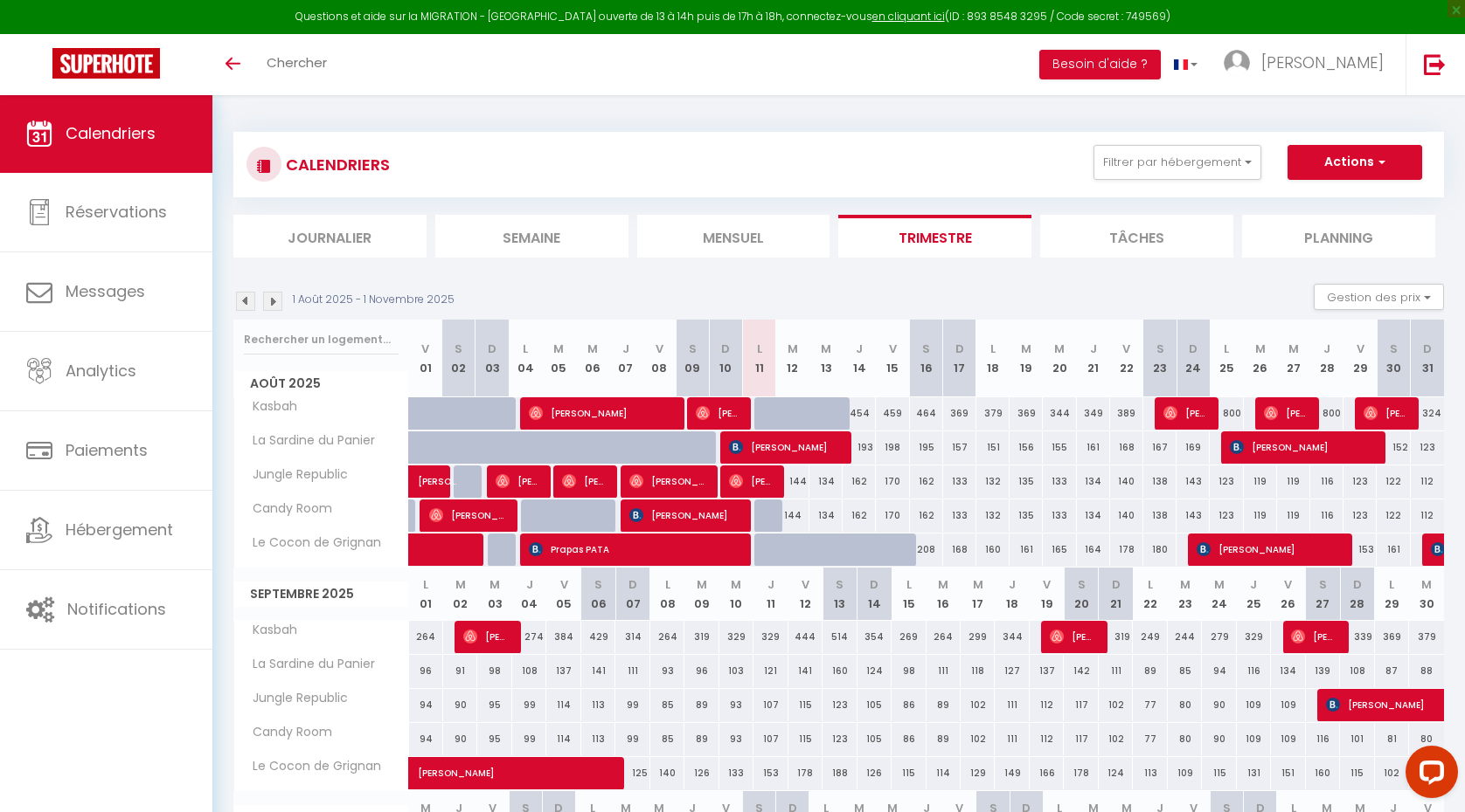
click at [861, 446] on div "193" at bounding box center [859, 448] width 34 height 33
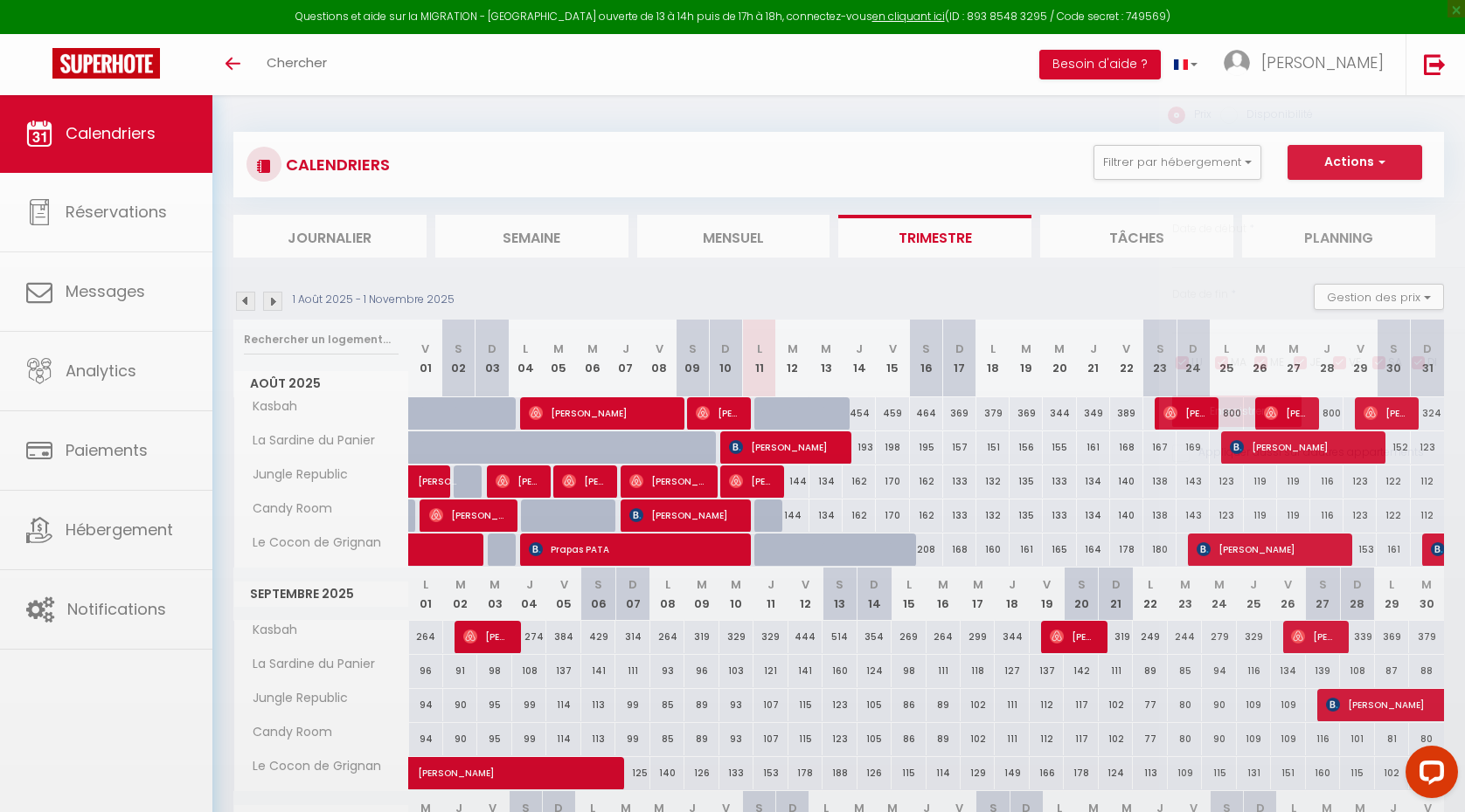
type input "193"
type input "[DEMOGRAPHIC_DATA][DATE]"
type input "Ven 15 Août 2025"
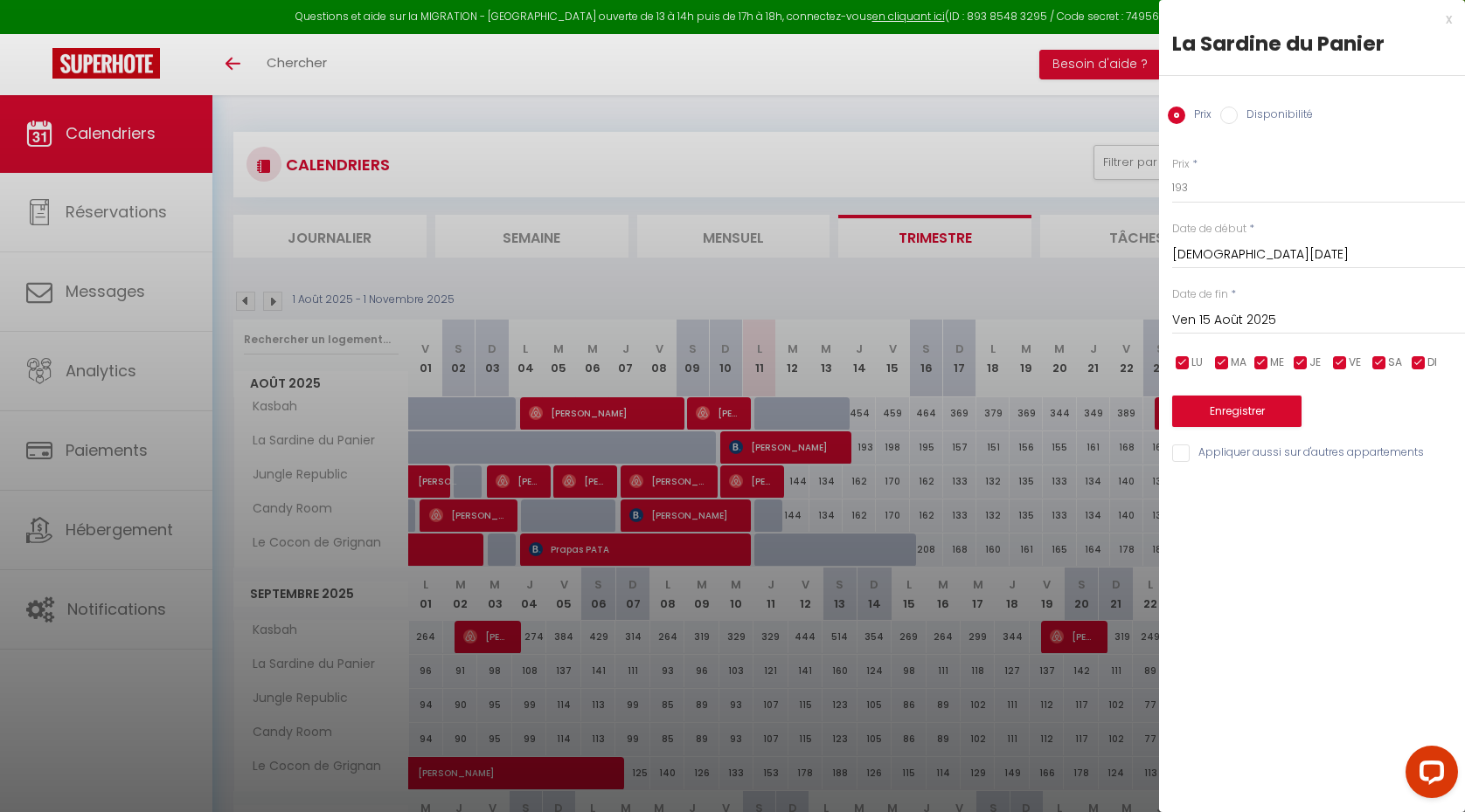
click at [1288, 115] on label "Disponibilité" at bounding box center [1275, 116] width 75 height 19
click at [1238, 115] on input "Disponibilité" at bounding box center [1229, 115] width 17 height 17
radio input "true"
radio input "false"
select select "0"
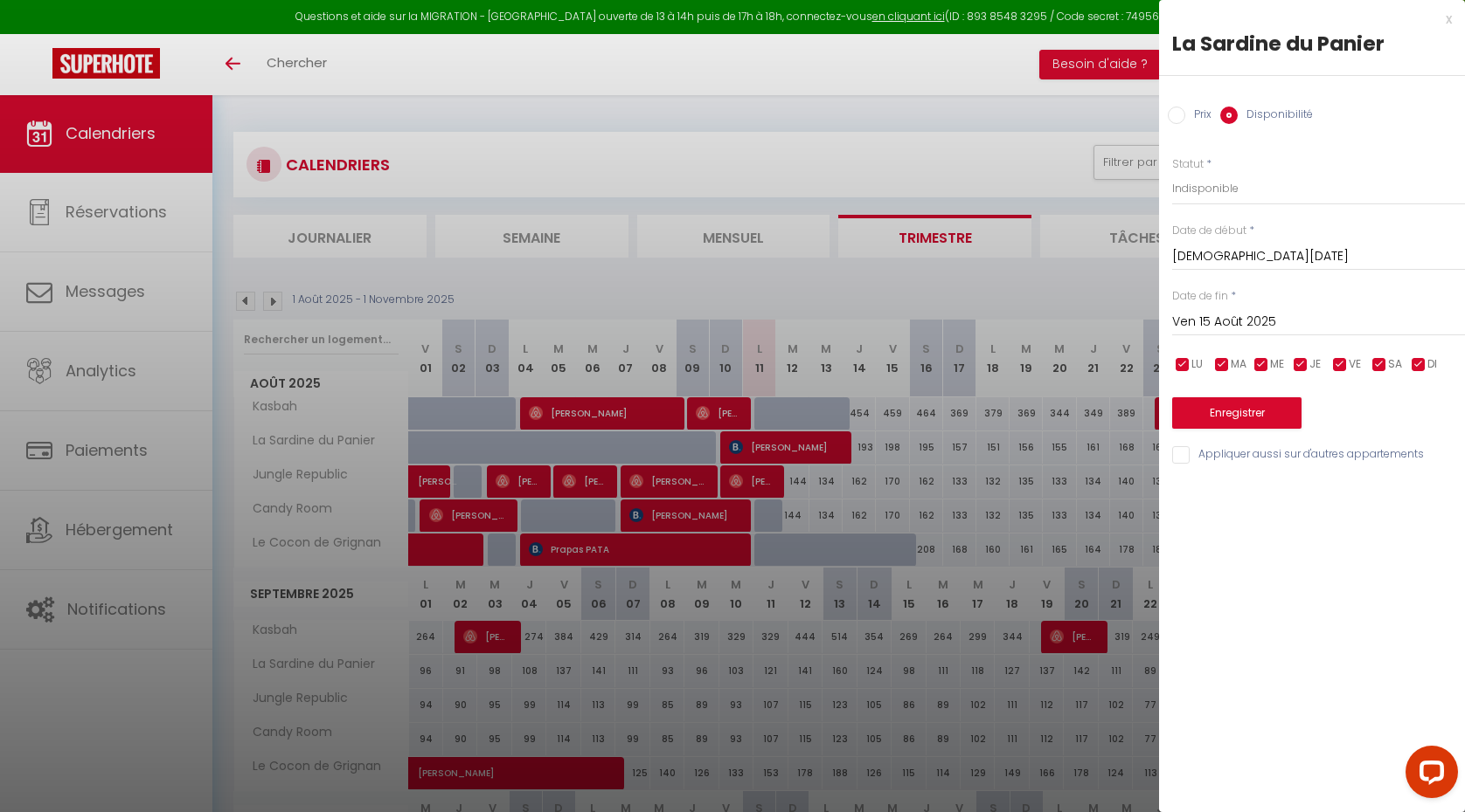
click at [1246, 414] on button "Enregistrer" at bounding box center [1237, 413] width 129 height 32
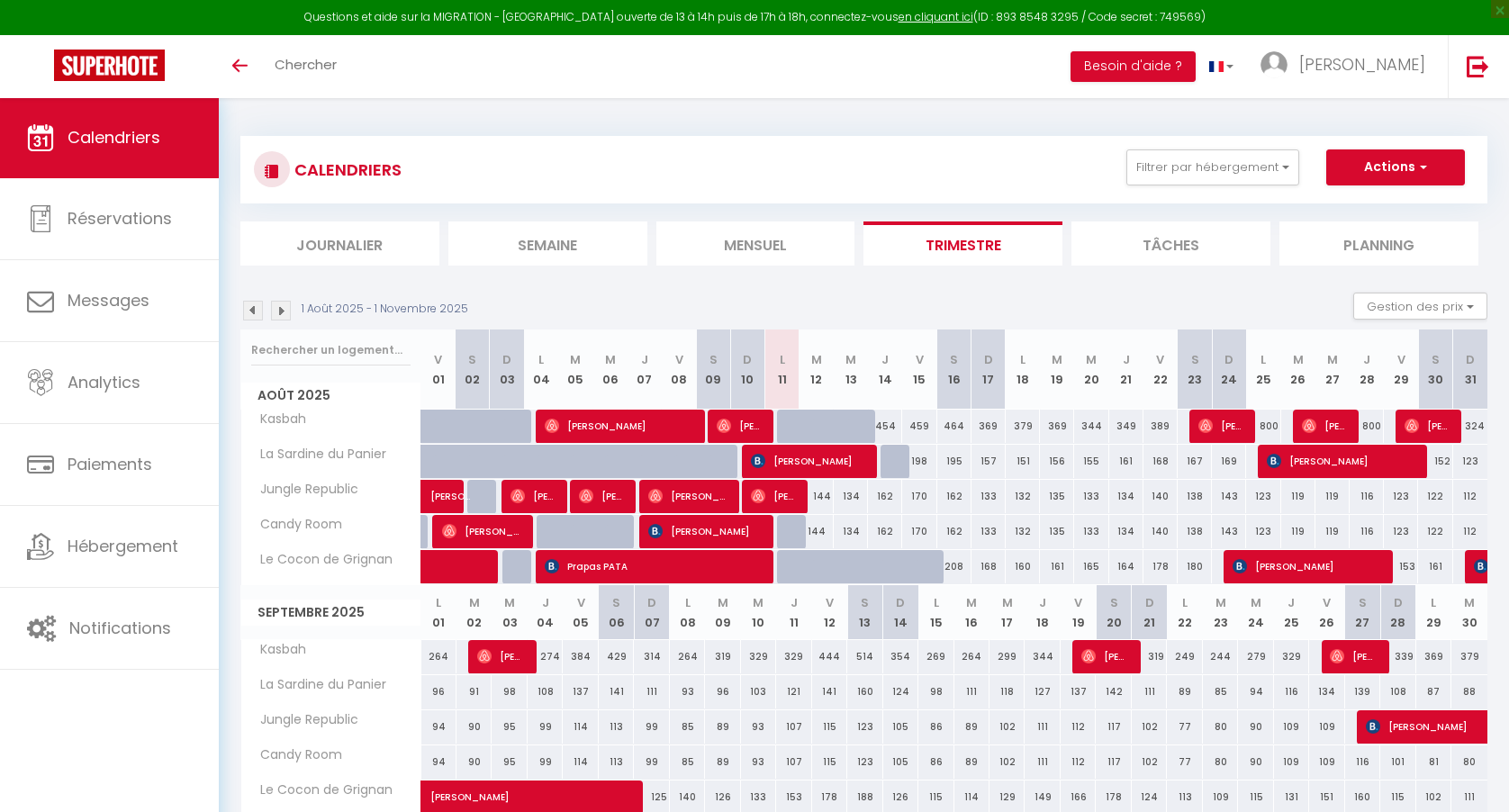
select select
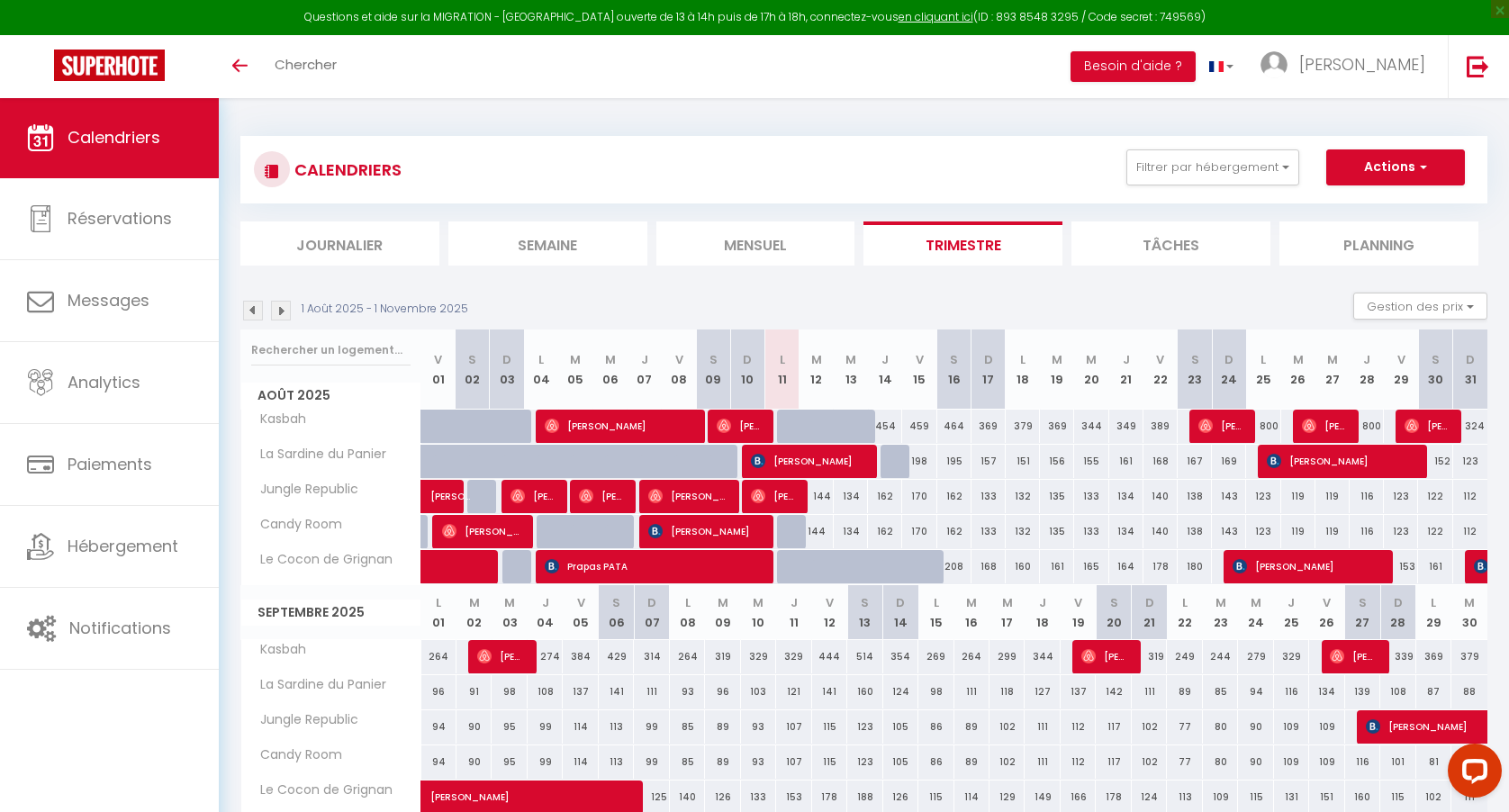
click at [846, 461] on span "[PERSON_NAME]" at bounding box center [807, 461] width 114 height 35
select select "OK"
select select "KO"
select select "0"
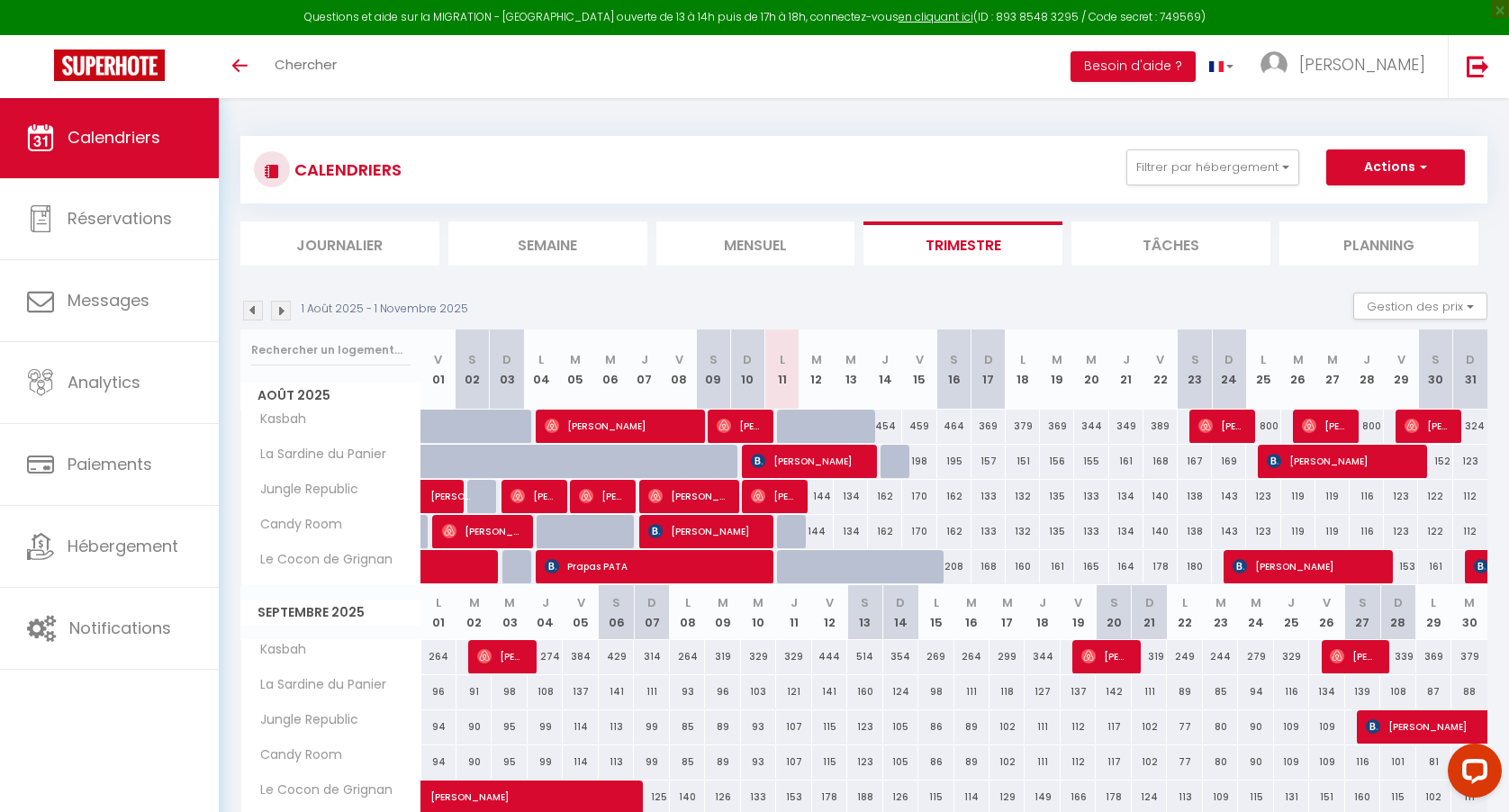
select select "1"
select select
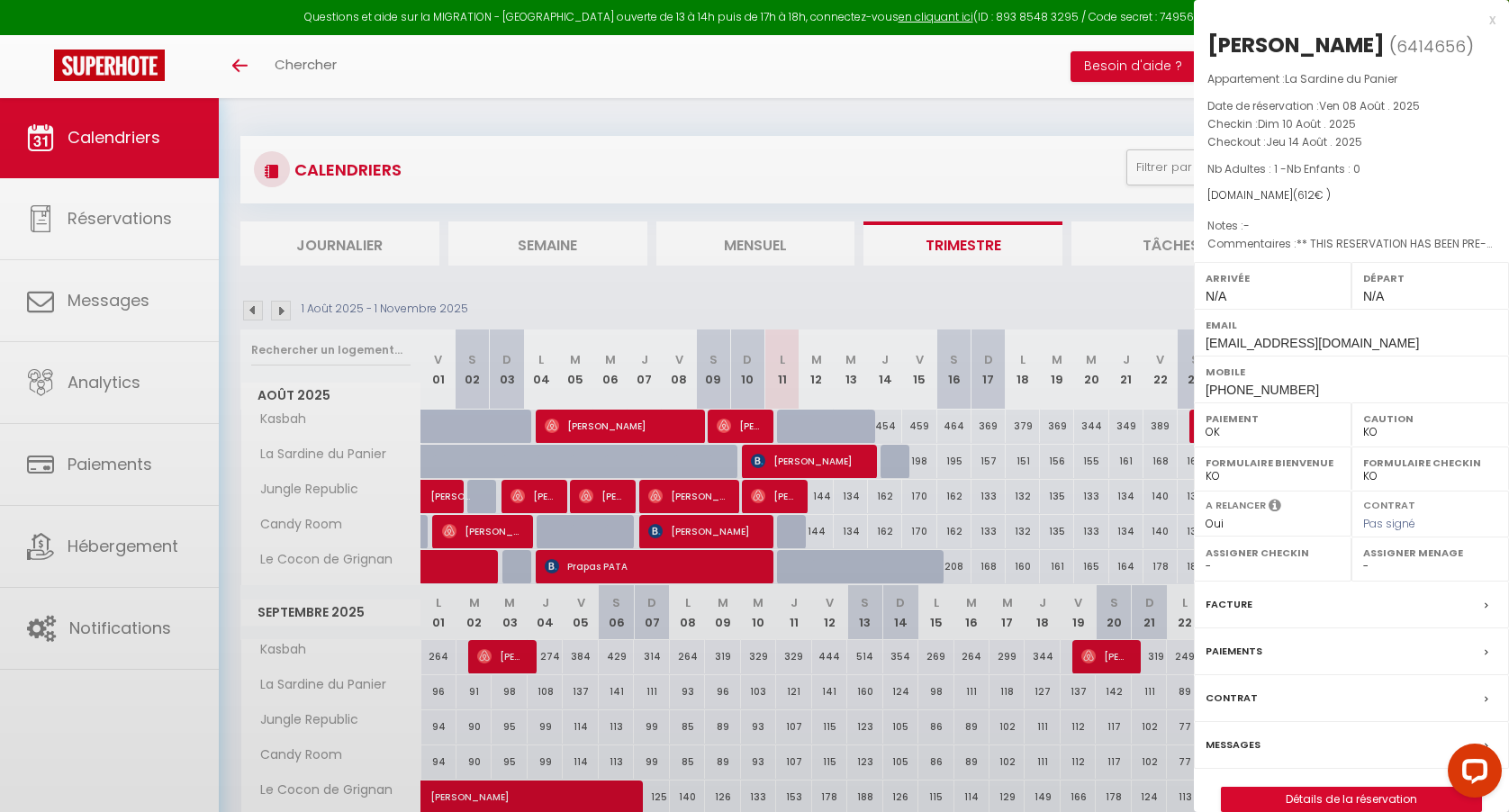
select select "15534"
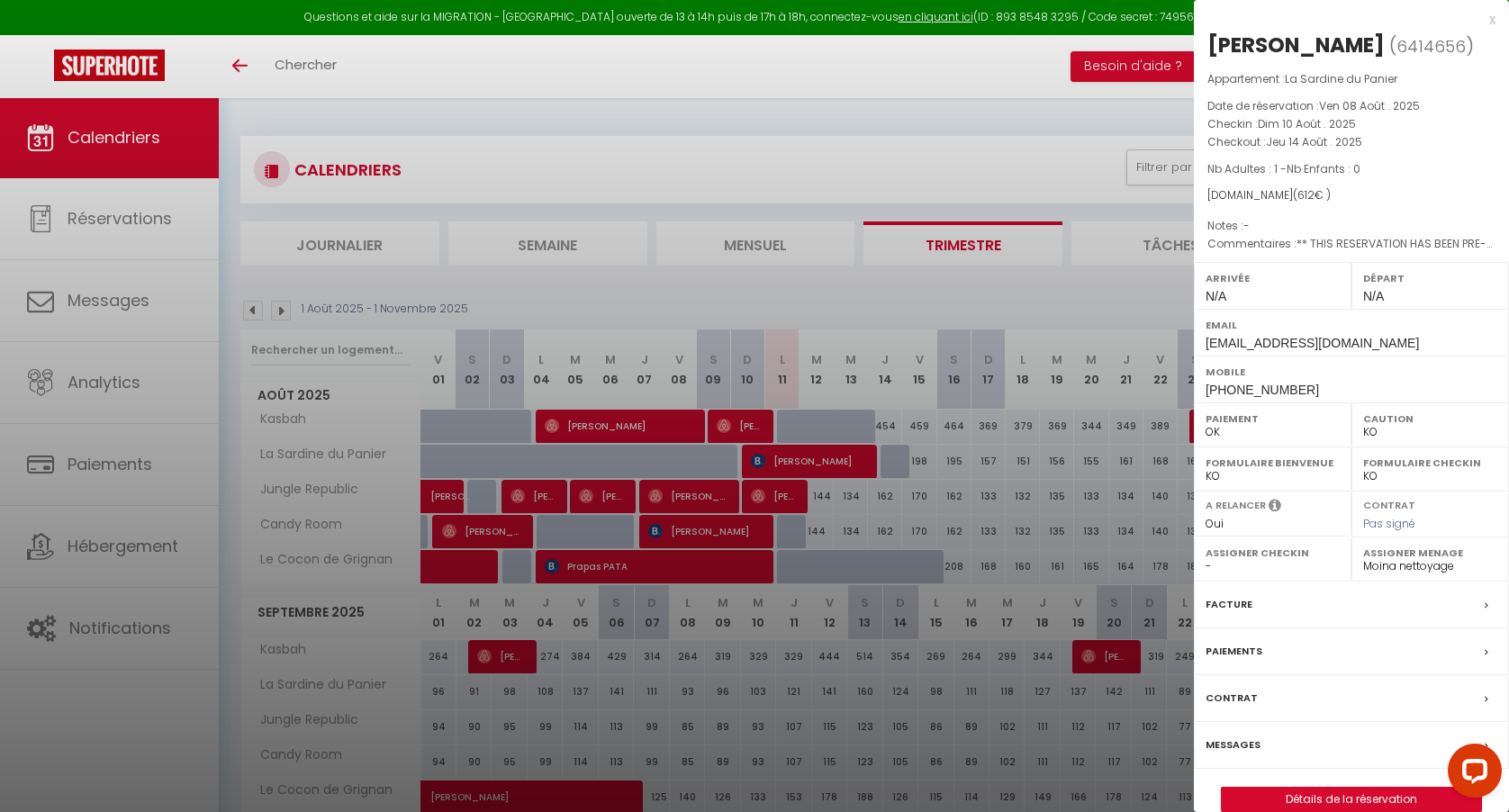
click at [1325, 797] on link "Détails de la réservation" at bounding box center [1351, 800] width 260 height 24
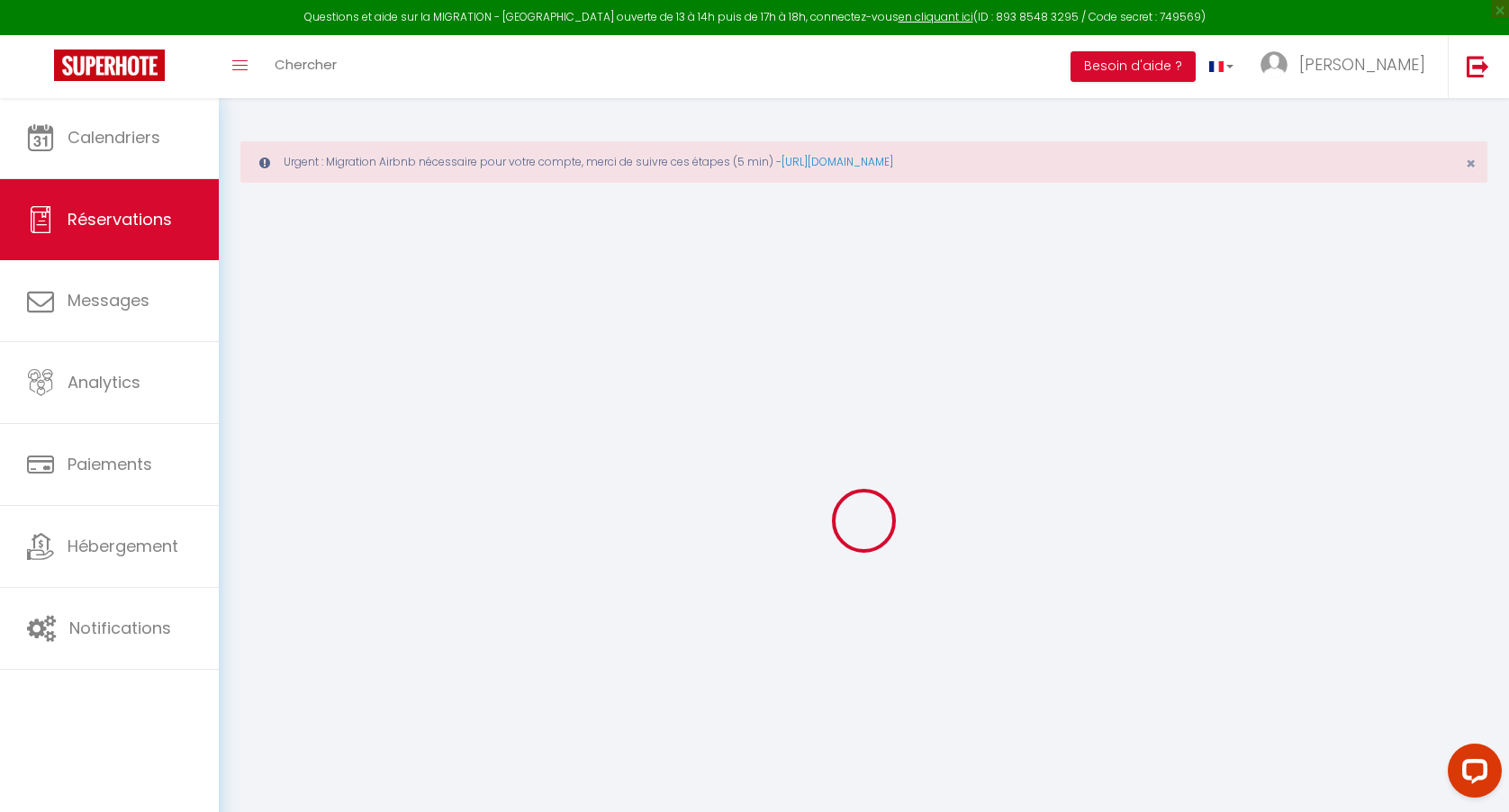
type input "[PERSON_NAME]"
type input "mercier"
type input "[EMAIL_ADDRESS][DOMAIN_NAME]"
type input "[PHONE_NUMBER]"
type input "39100"
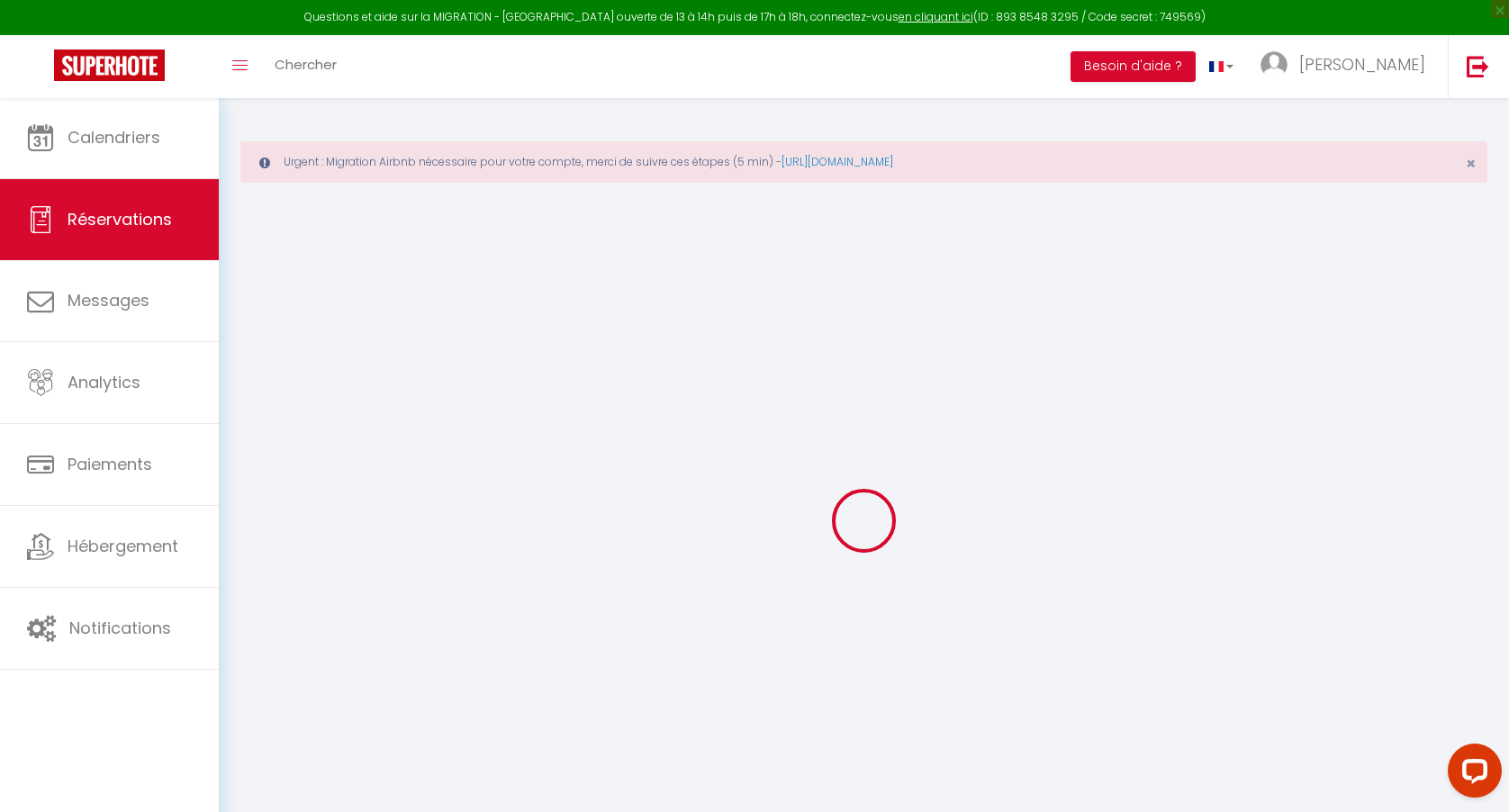
type input "[STREET_ADDRESS]"
type input "dole"
select select "FR"
type input "110.16"
select select "32946"
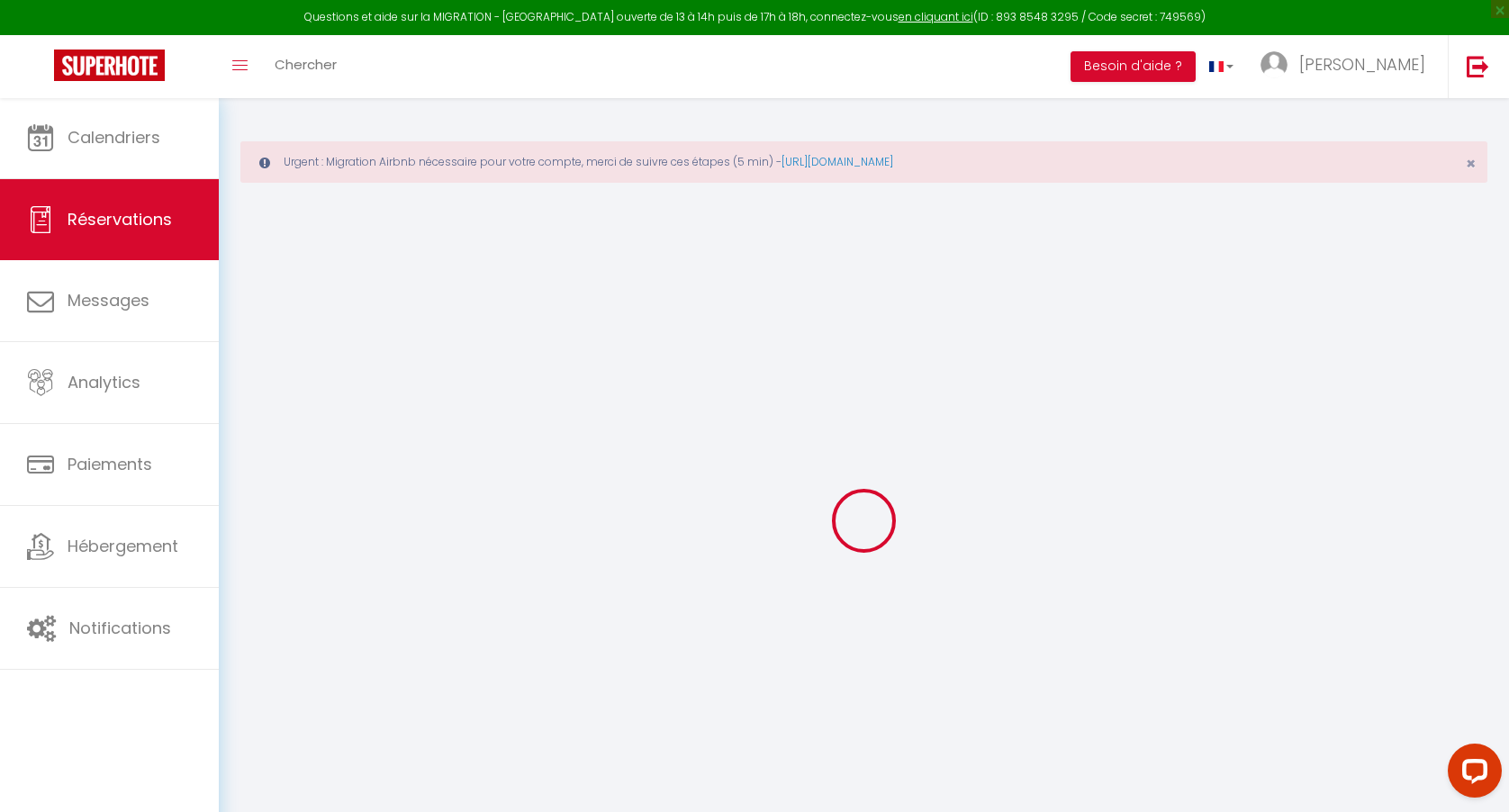
select select "1"
select select
type input "1"
select select "12"
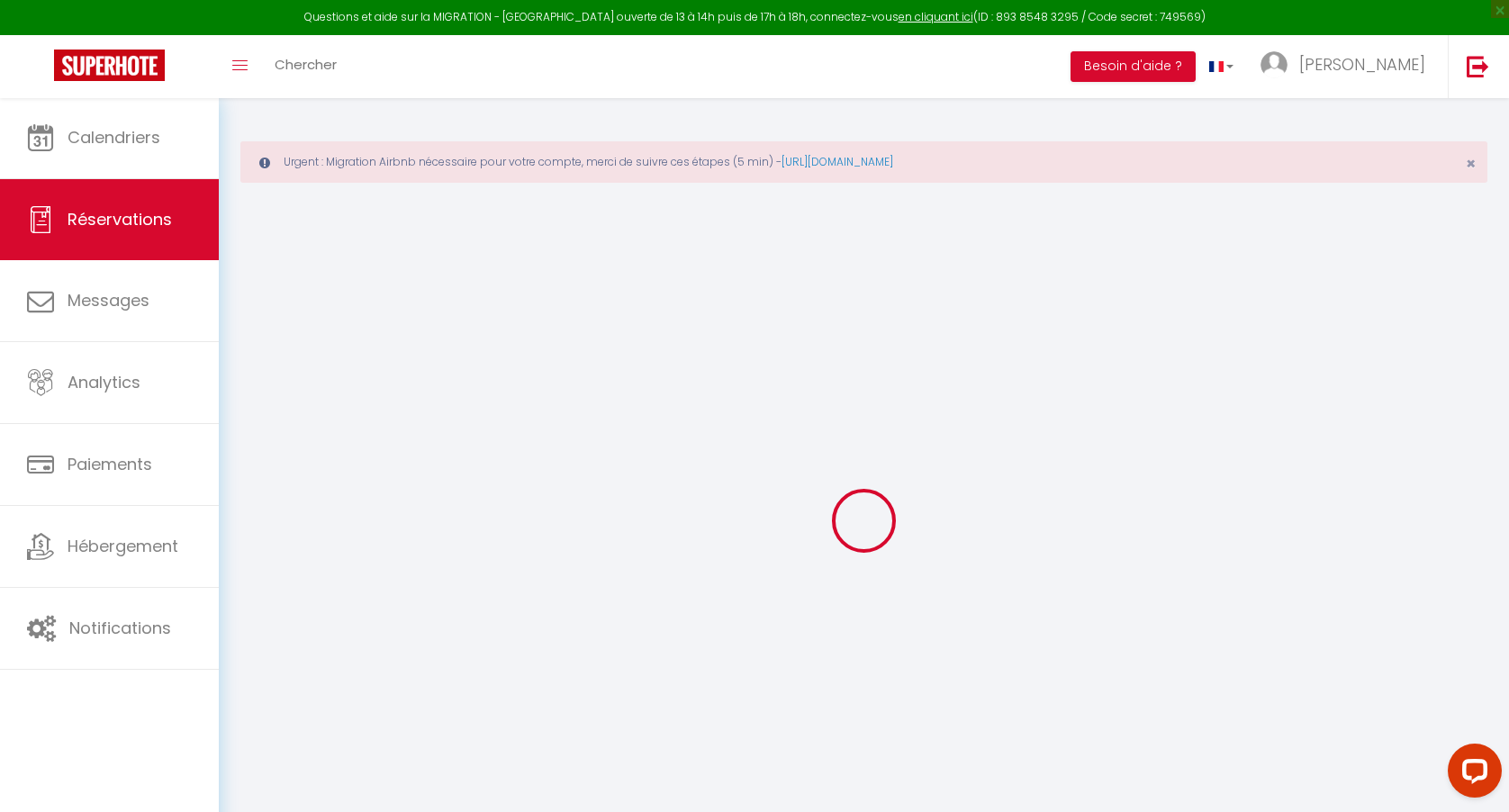
select select
type input "612"
checkbox input "false"
type input "0"
select select "2"
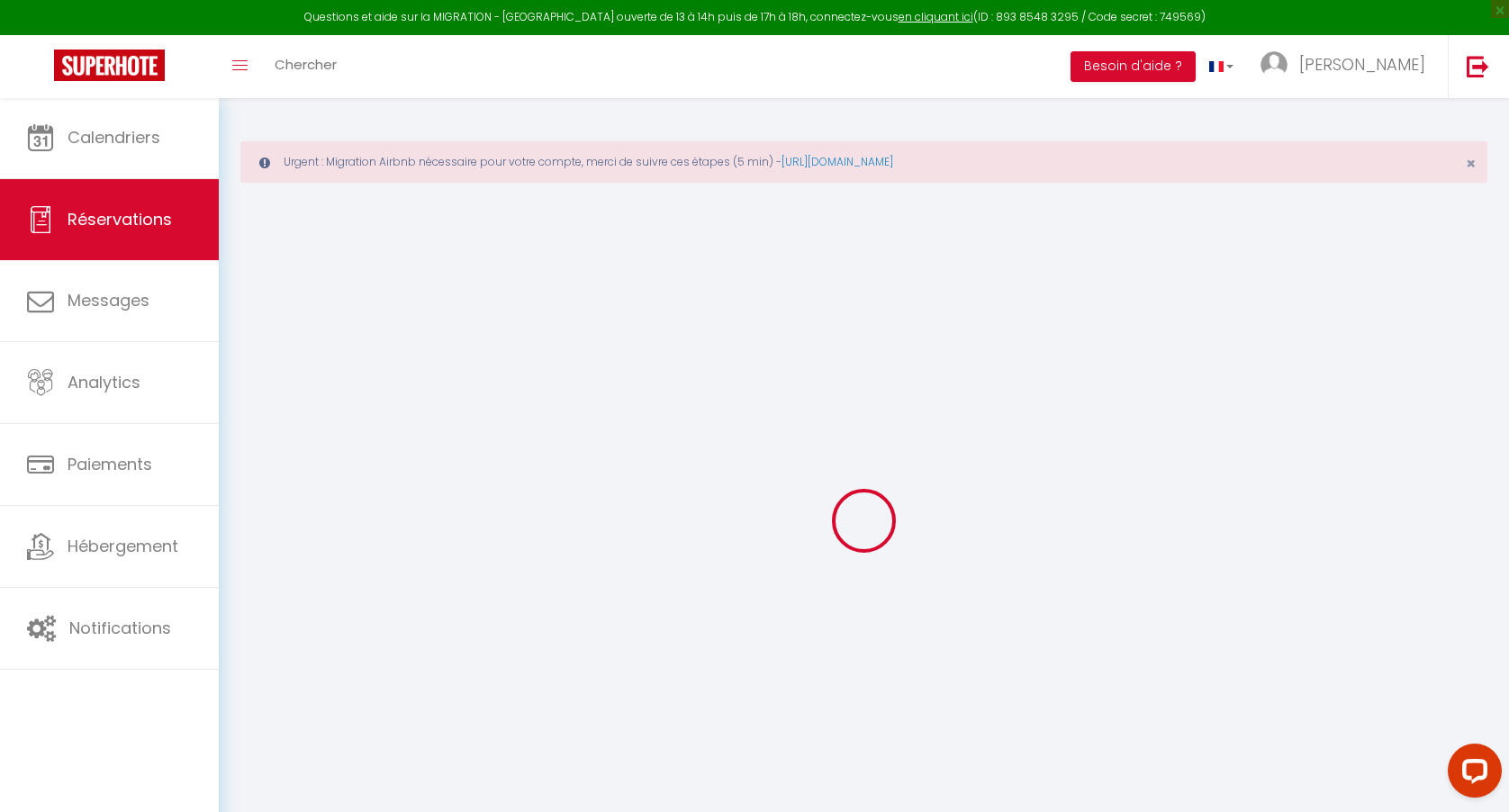
type input "0"
select select
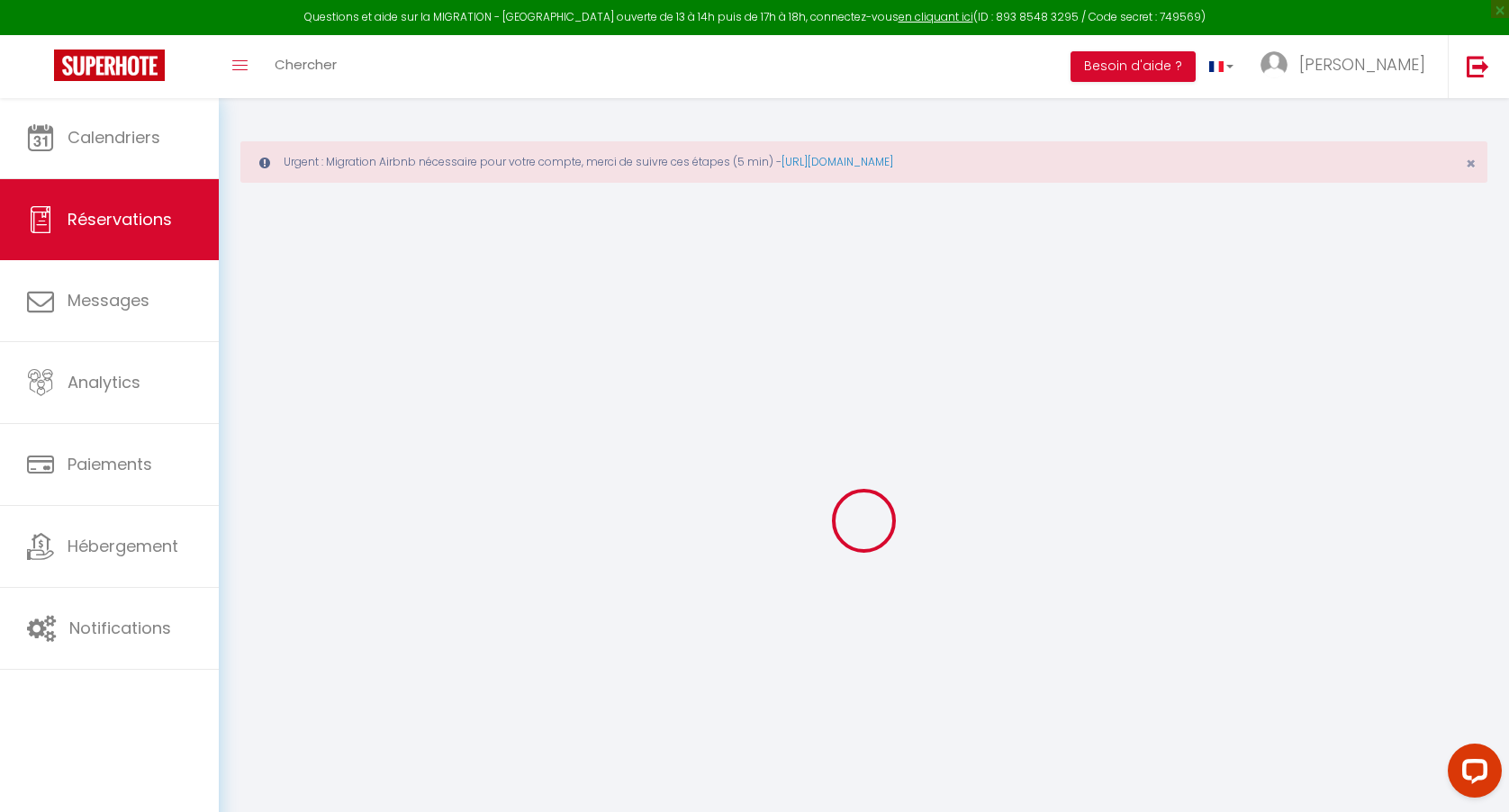
select select "14"
checkbox input "false"
select select
checkbox input "false"
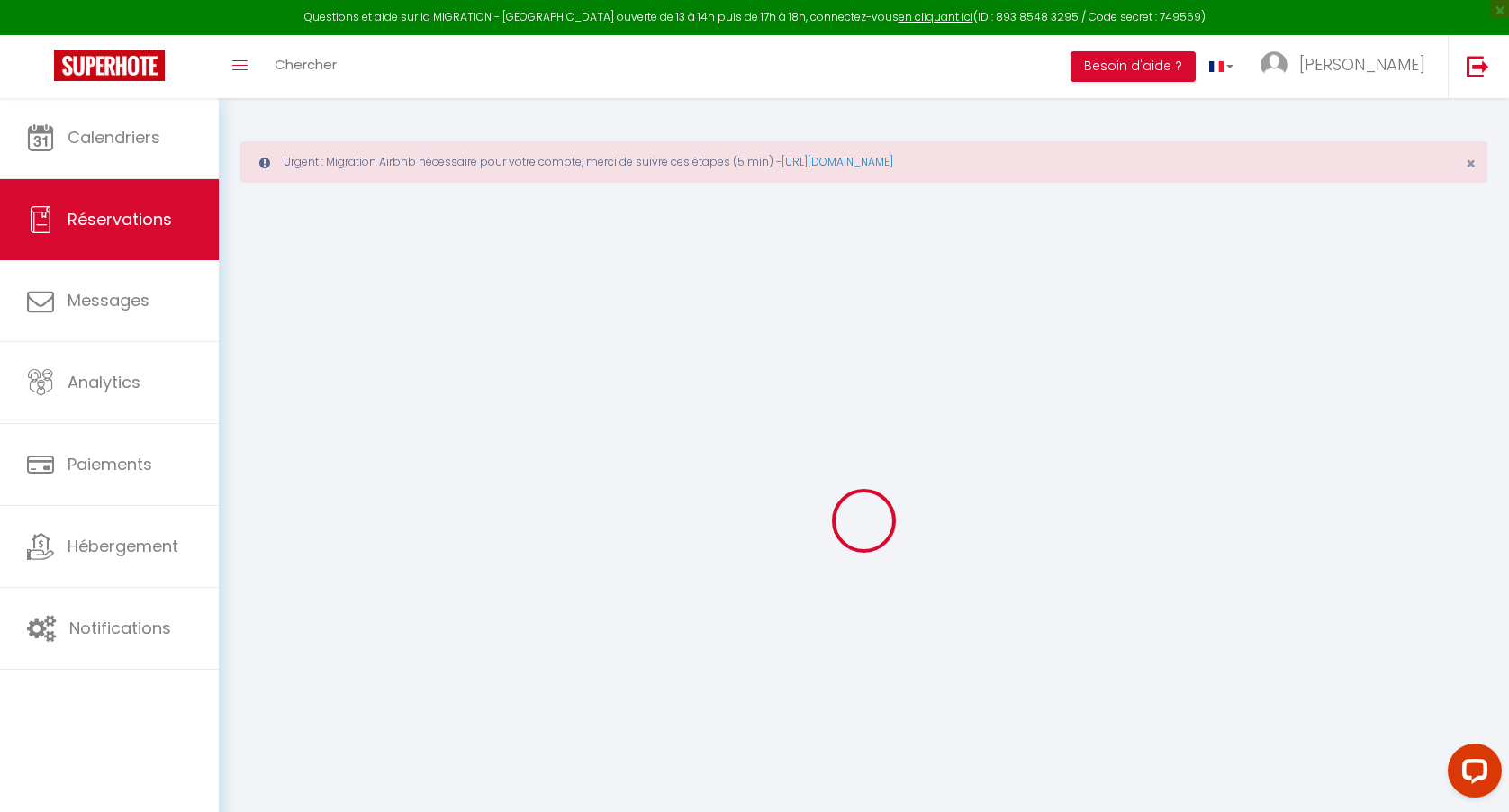
select select
checkbox input "false"
type textarea "** THIS RESERVATION HAS BEEN PRE-PAID ** BOOKING NOTE : Payment charge is EUR 8…"
select select
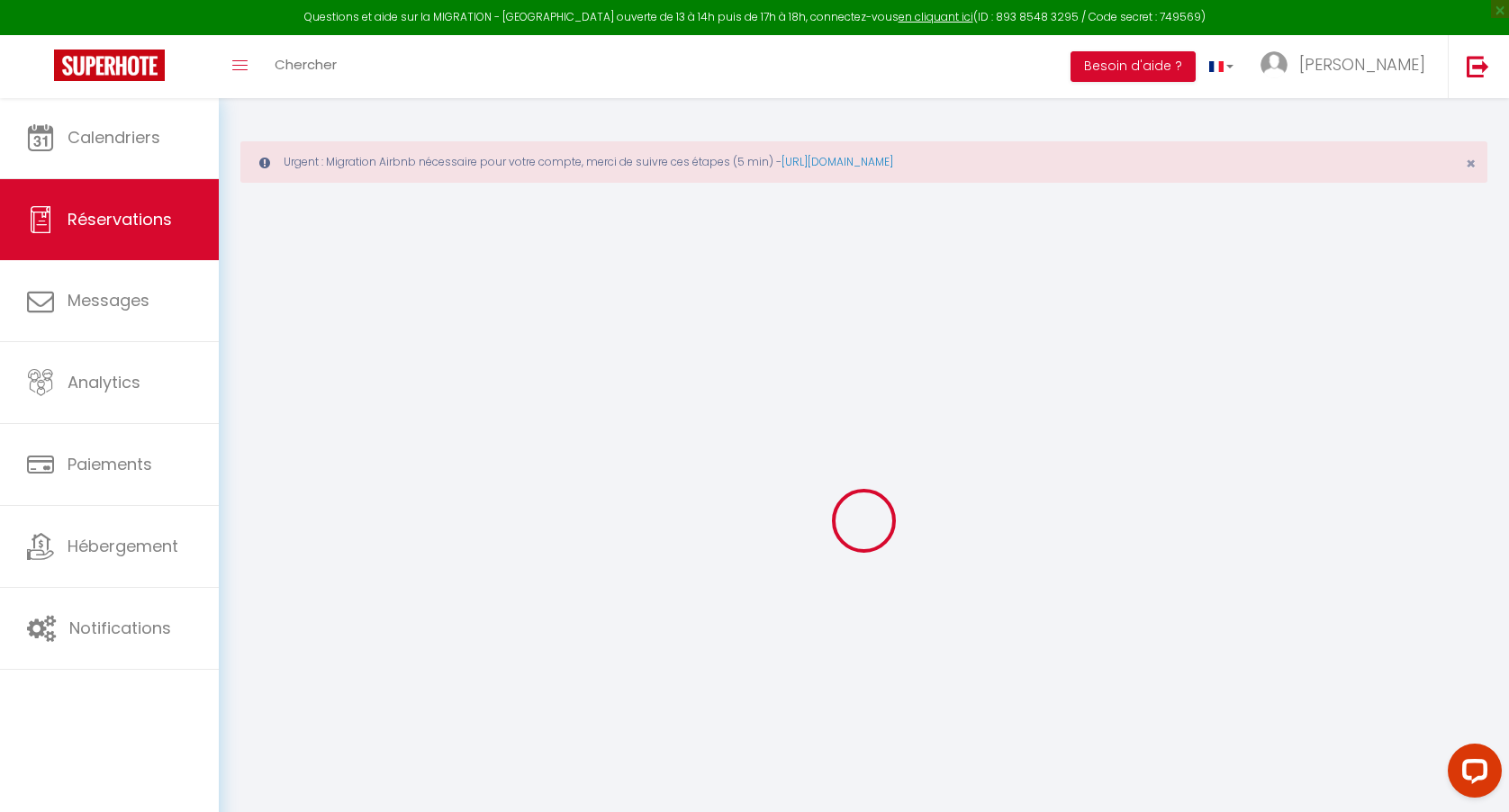
select select
checkbox input "false"
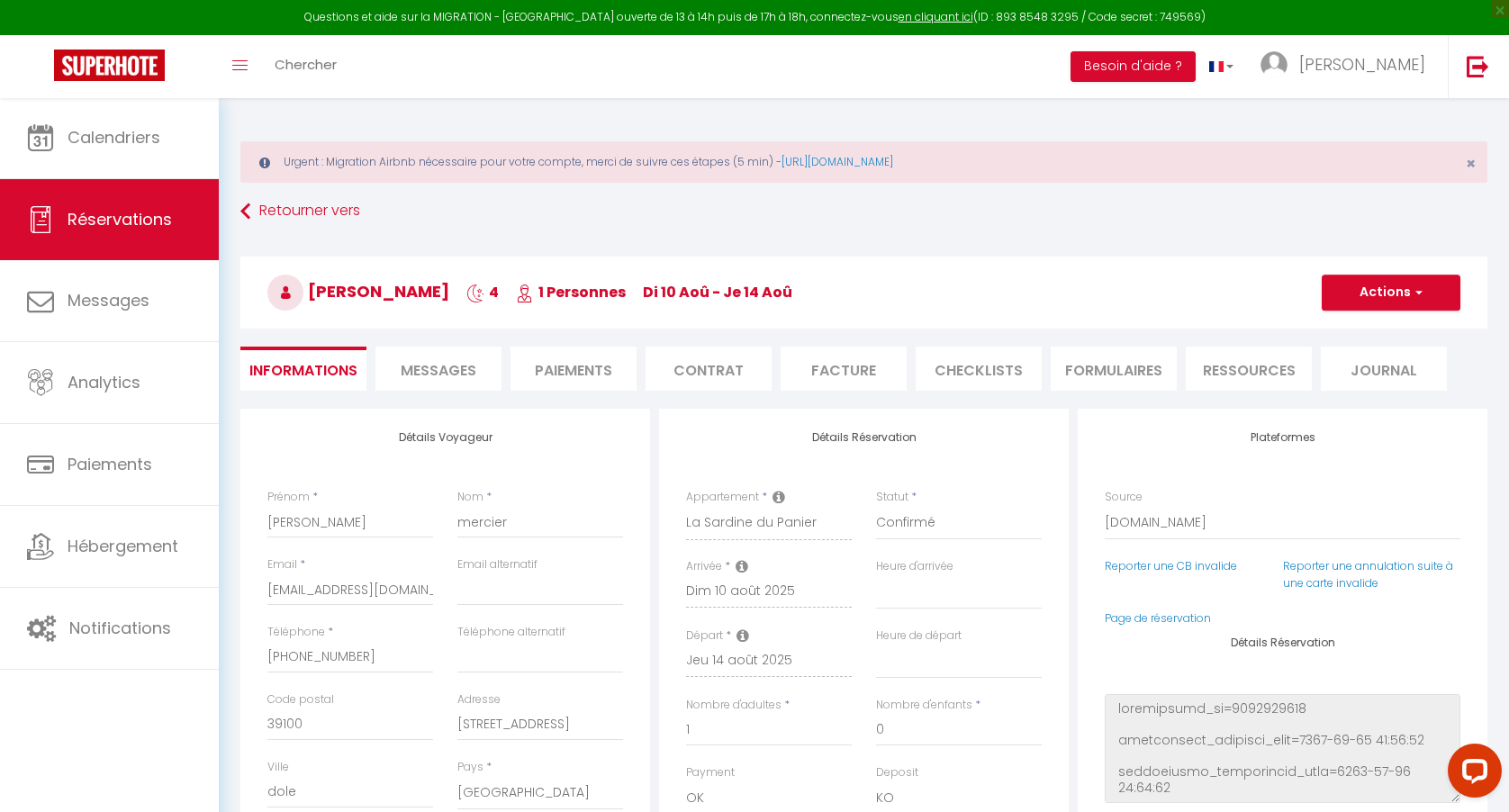
select select
checkbox input "false"
select select
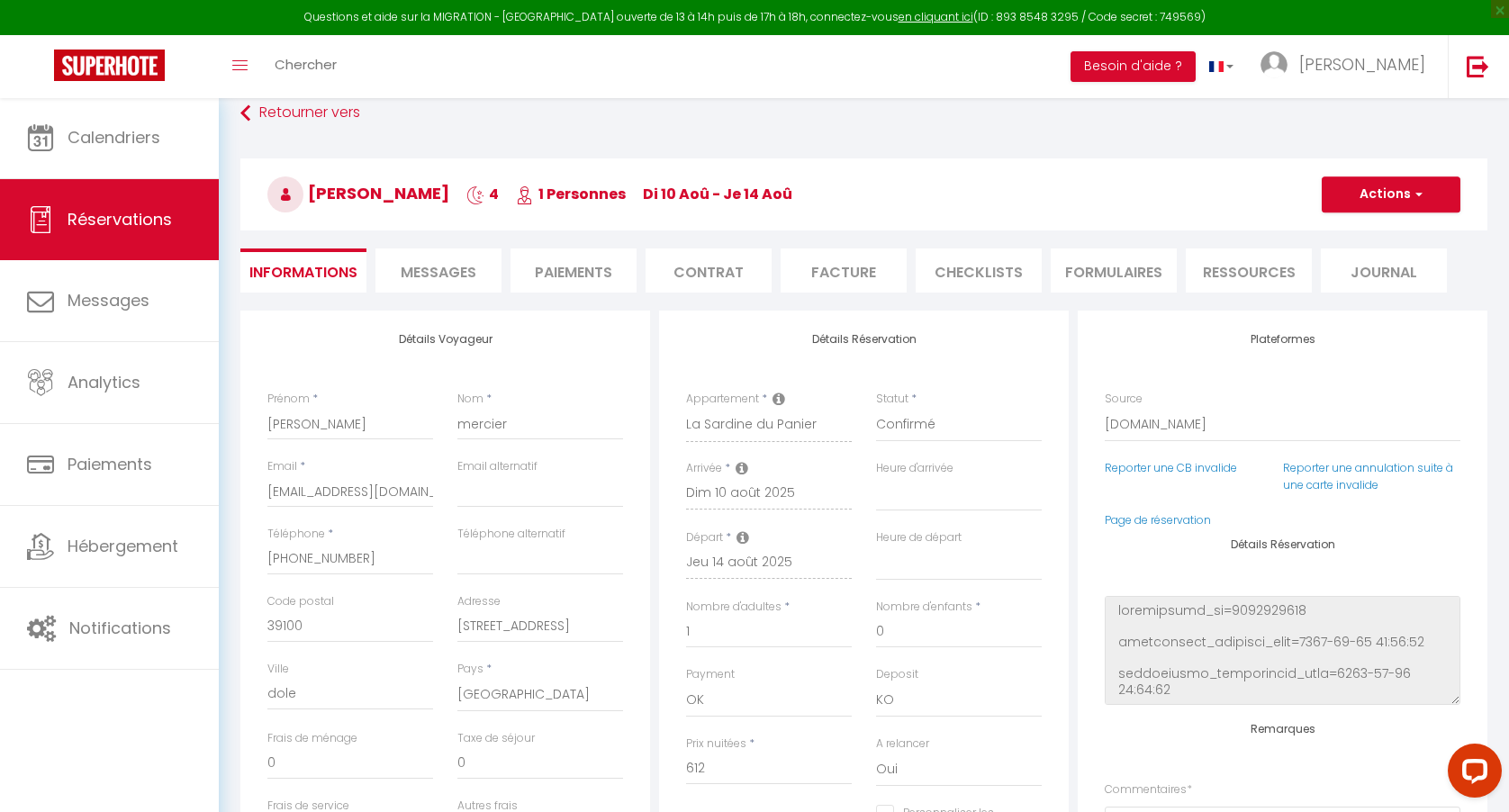
scroll to position [99, 0]
click at [632, 526] on div "Téléphone alternatif" at bounding box center [540, 558] width 190 height 67
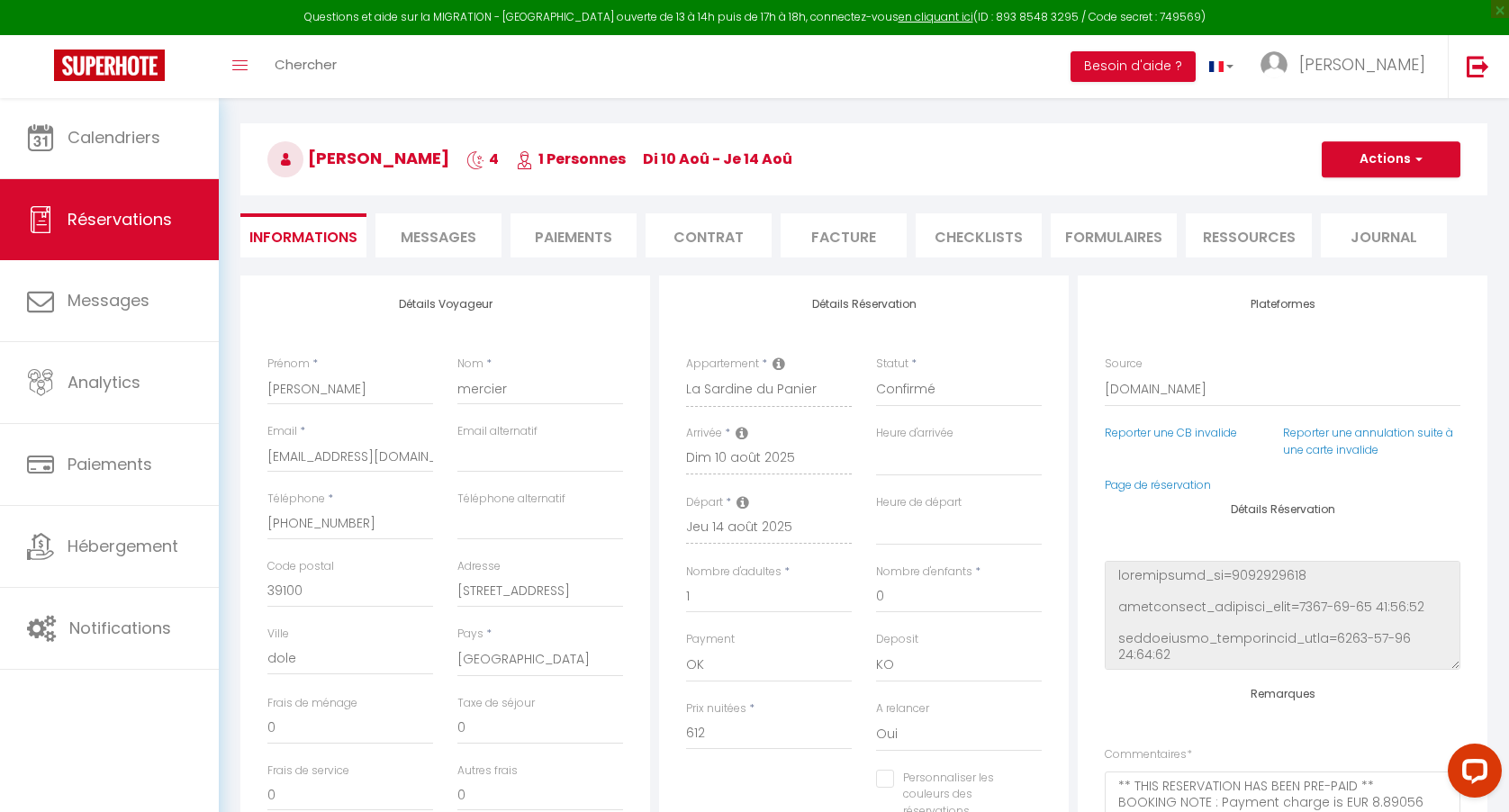
click at [580, 240] on li "Paiements" at bounding box center [573, 235] width 126 height 44
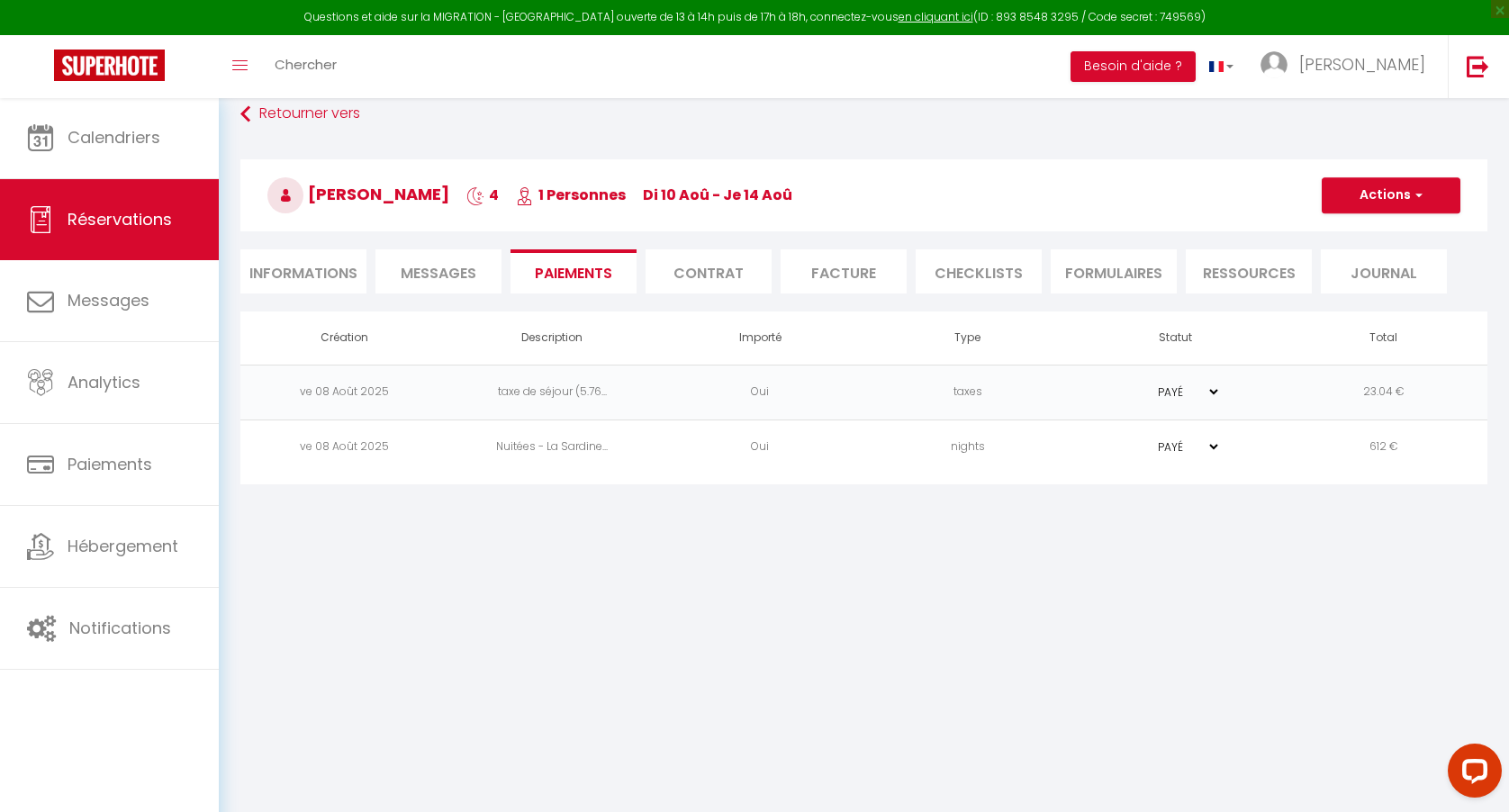
scroll to position [97, 0]
click at [1409, 197] on button "Actions" at bounding box center [1391, 195] width 139 height 36
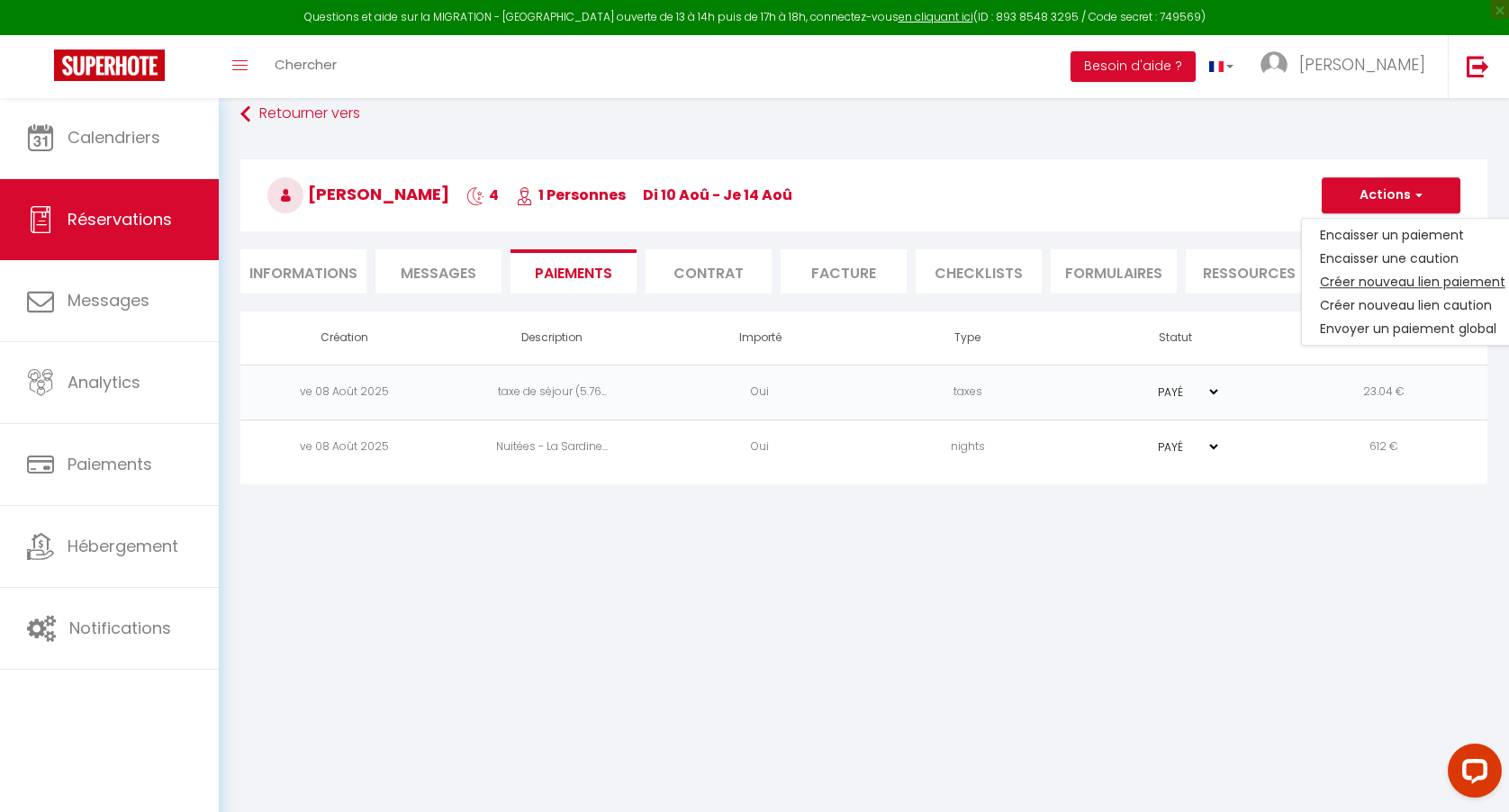
click at [1379, 285] on link "Créer nouveau lien paiement" at bounding box center [1412, 282] width 221 height 24
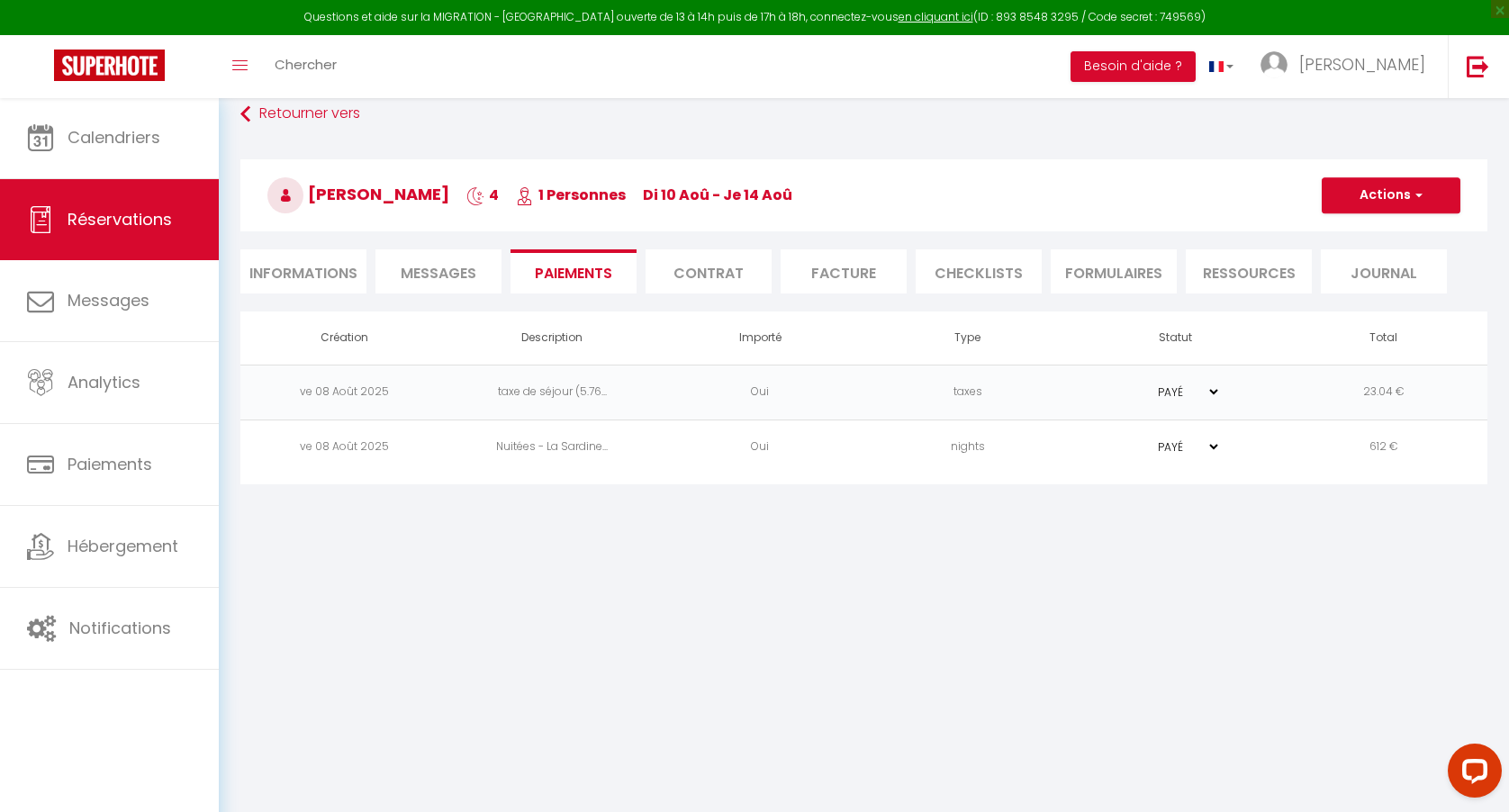
select select "nights"
type input "[EMAIL_ADDRESS][DOMAIN_NAME]"
select select "13938"
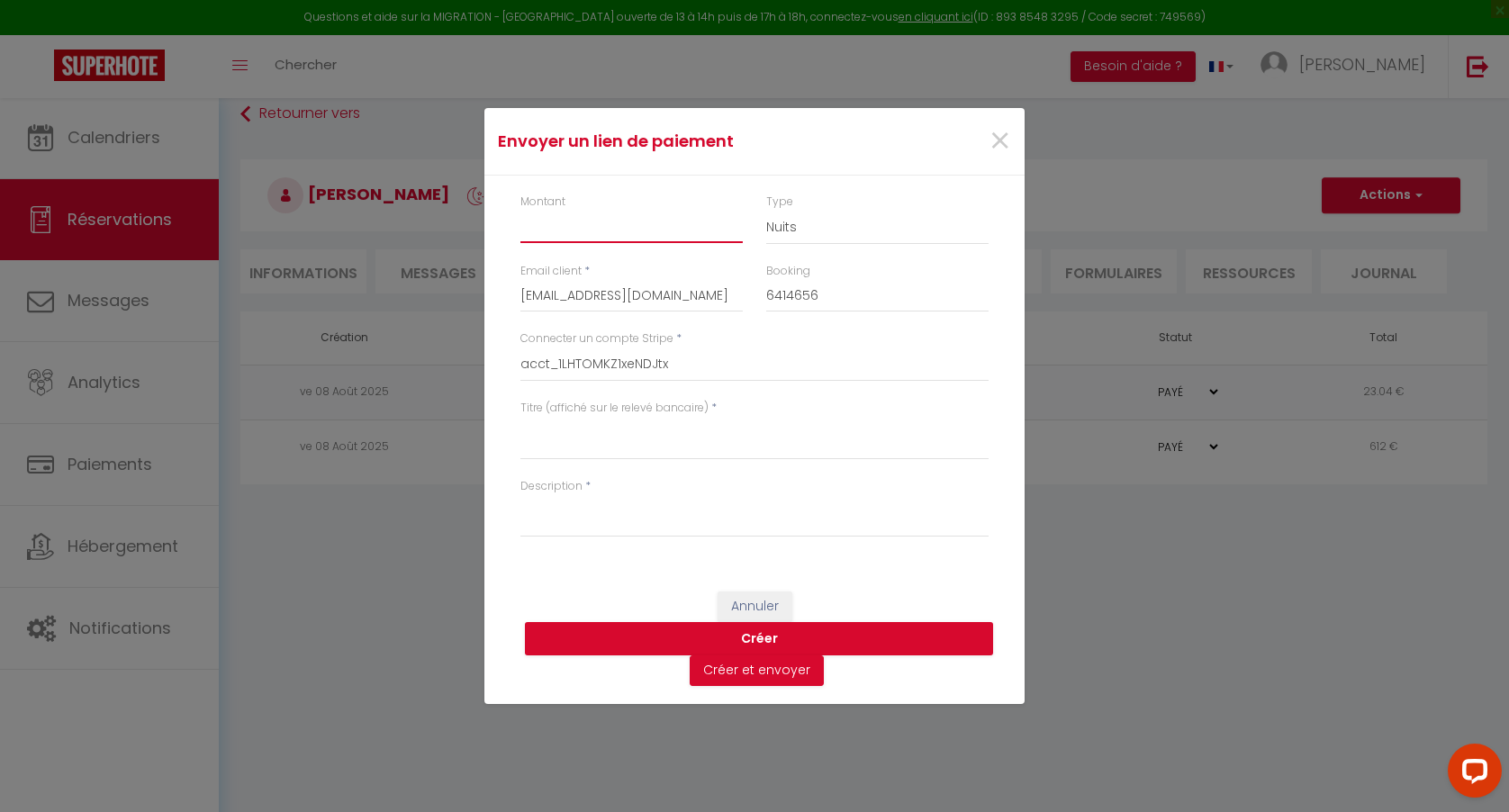
click at [643, 229] on input "Montant" at bounding box center [632, 226] width 222 height 33
type input "158"
click at [637, 439] on textarea "Titre (affiché sur le relevé bancaire)" at bounding box center [754, 438] width 468 height 44
click at [613, 522] on textarea "Description" at bounding box center [754, 516] width 468 height 44
type textarea "n"
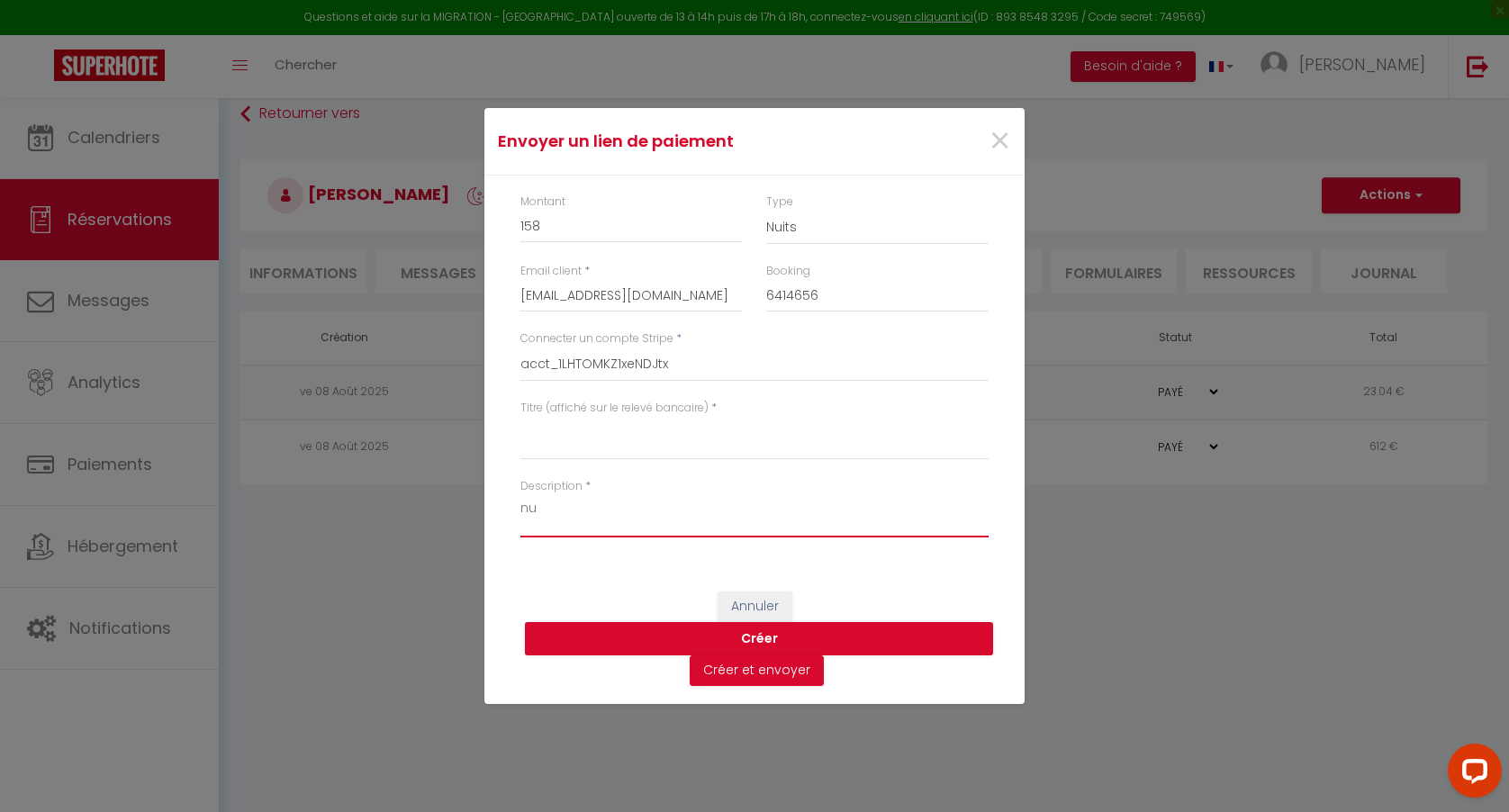
type textarea "n"
type textarea "Nuit Supplémentaire Sardine"
click at [599, 429] on textarea "Titre (affiché sur le relevé bancaire)" at bounding box center [754, 438] width 468 height 44
paste textarea "Nuit Supplémentaire Sardine"
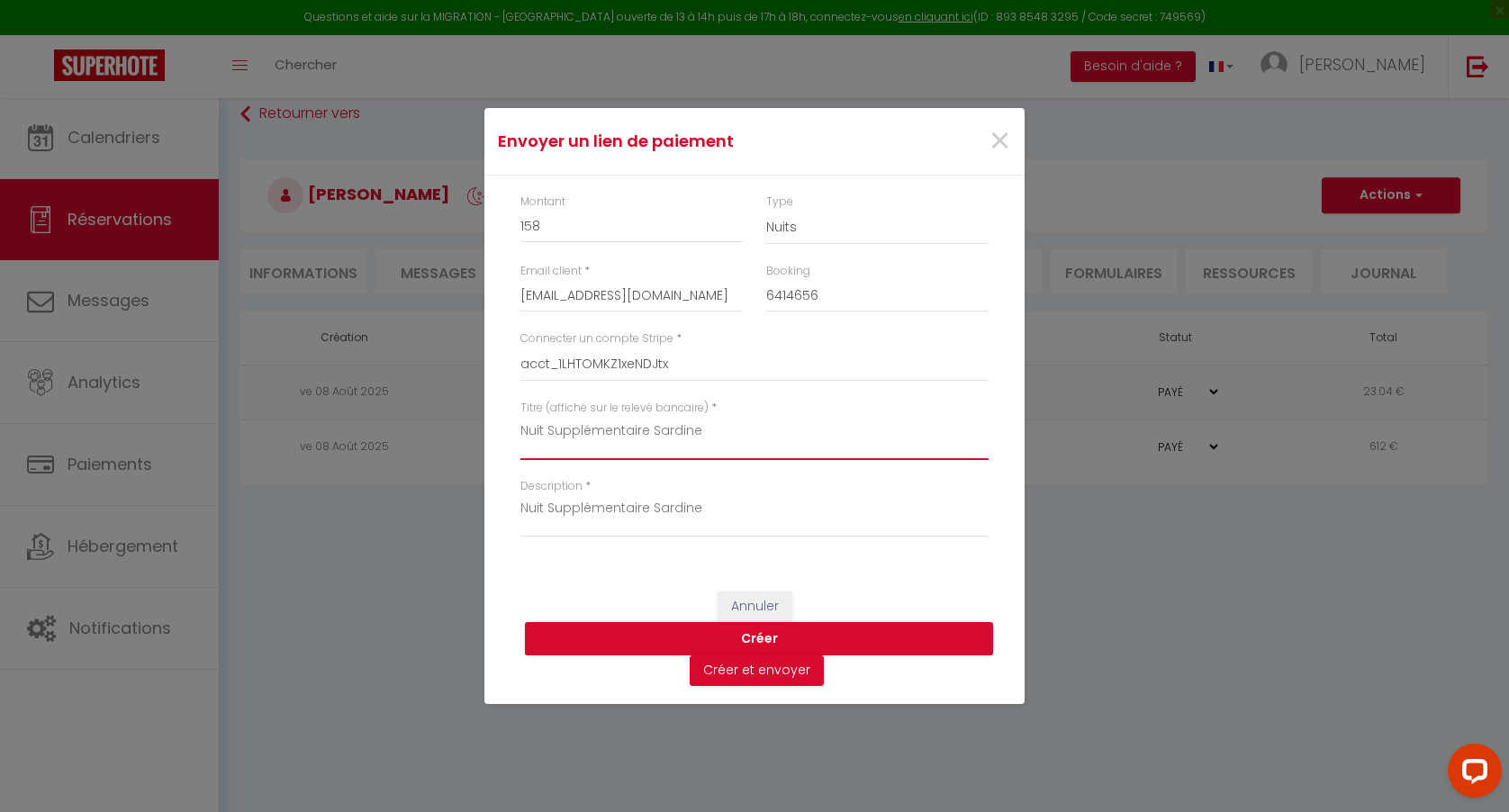
type textarea "Nuit Supplémentaire Sardine"
click at [879, 573] on div "Annuler [PERSON_NAME] et envoyer" at bounding box center [754, 638] width 540 height 131
click at [735, 298] on input "[EMAIL_ADDRESS][DOMAIN_NAME]" at bounding box center [632, 295] width 222 height 33
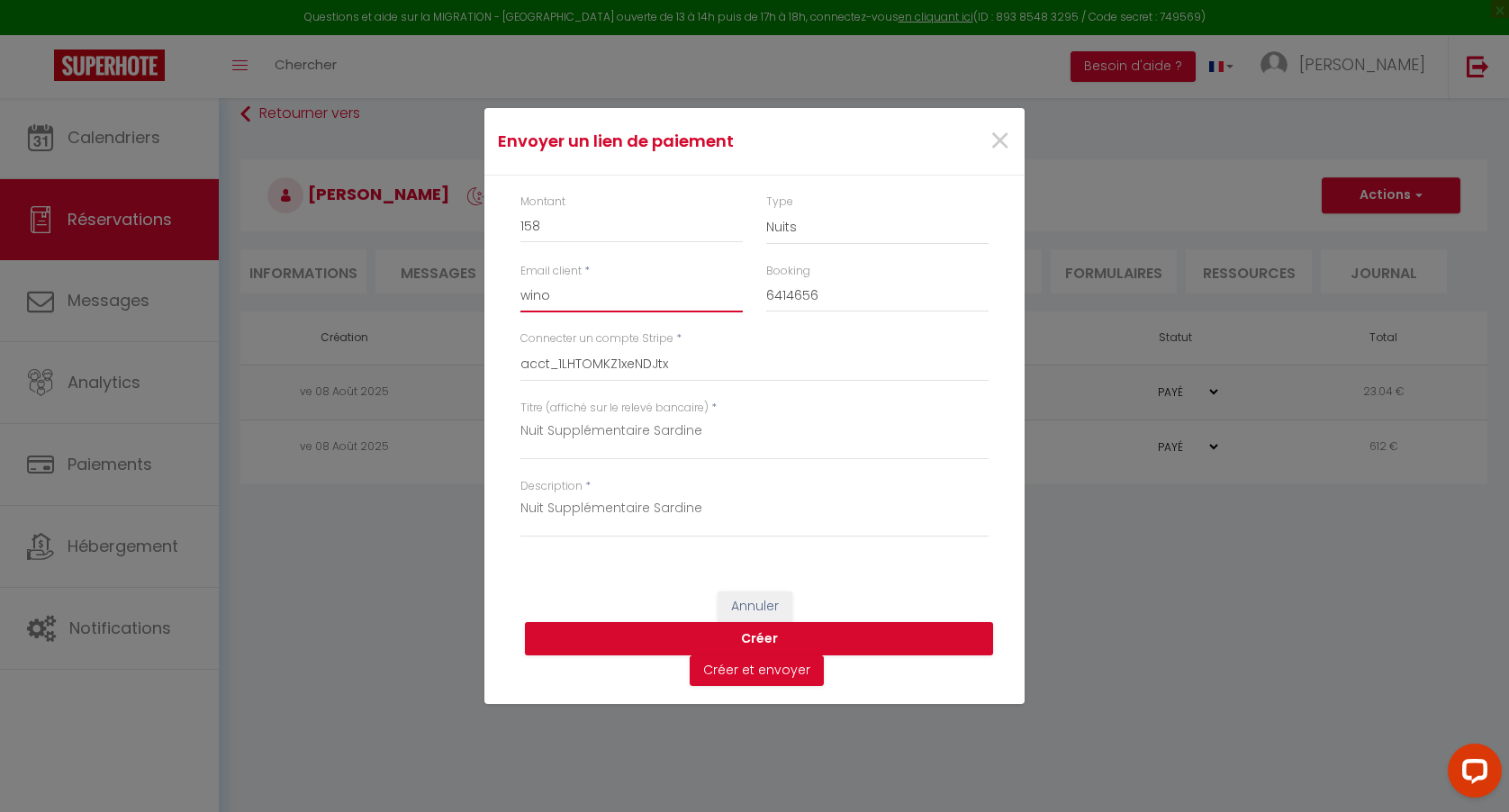
type input "winow"
type input "[EMAIL_ADDRESS][DOMAIN_NAME]"
click at [760, 669] on button "Créer et envoyer" at bounding box center [756, 670] width 134 height 31
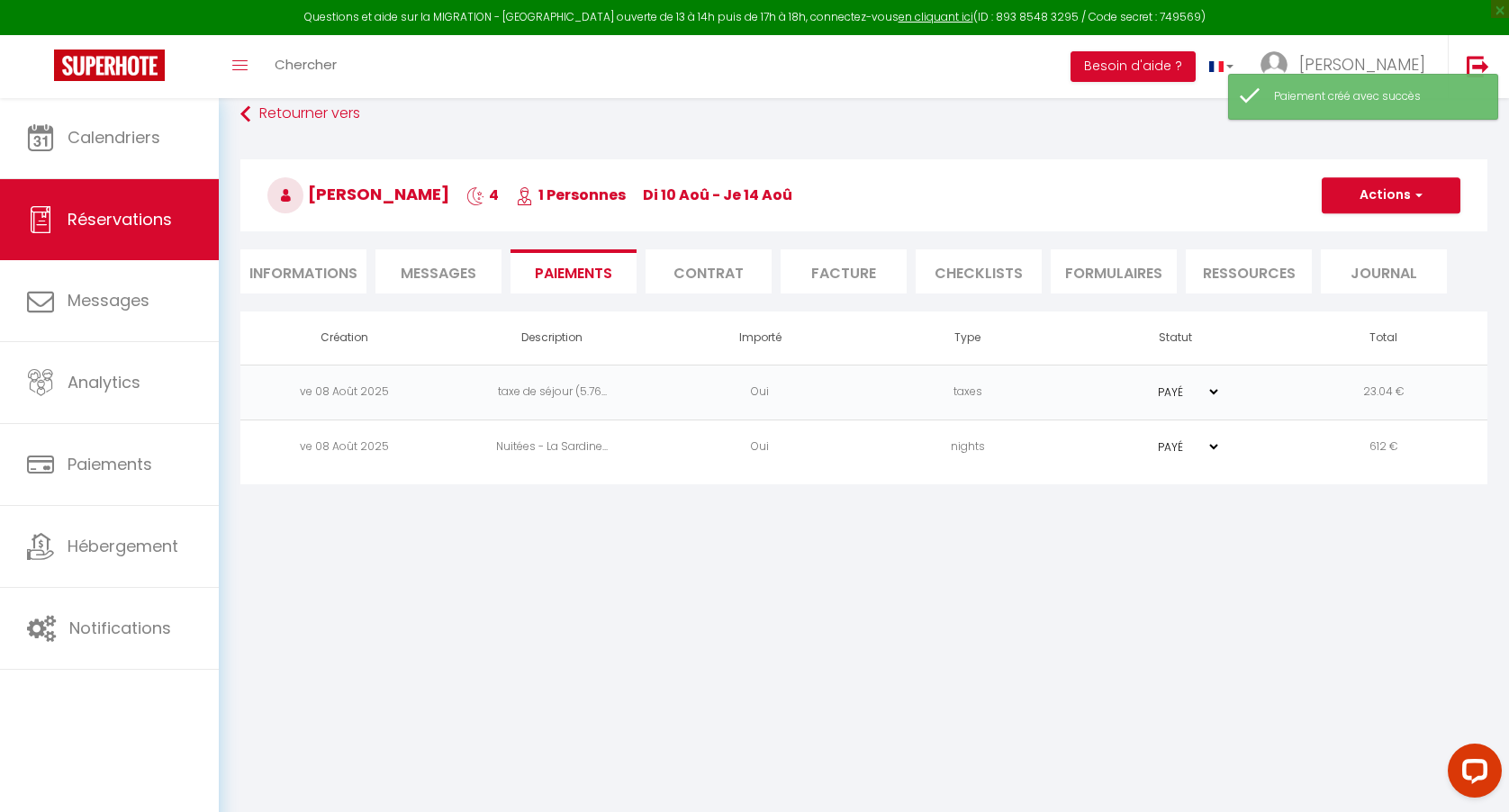
select select "0"
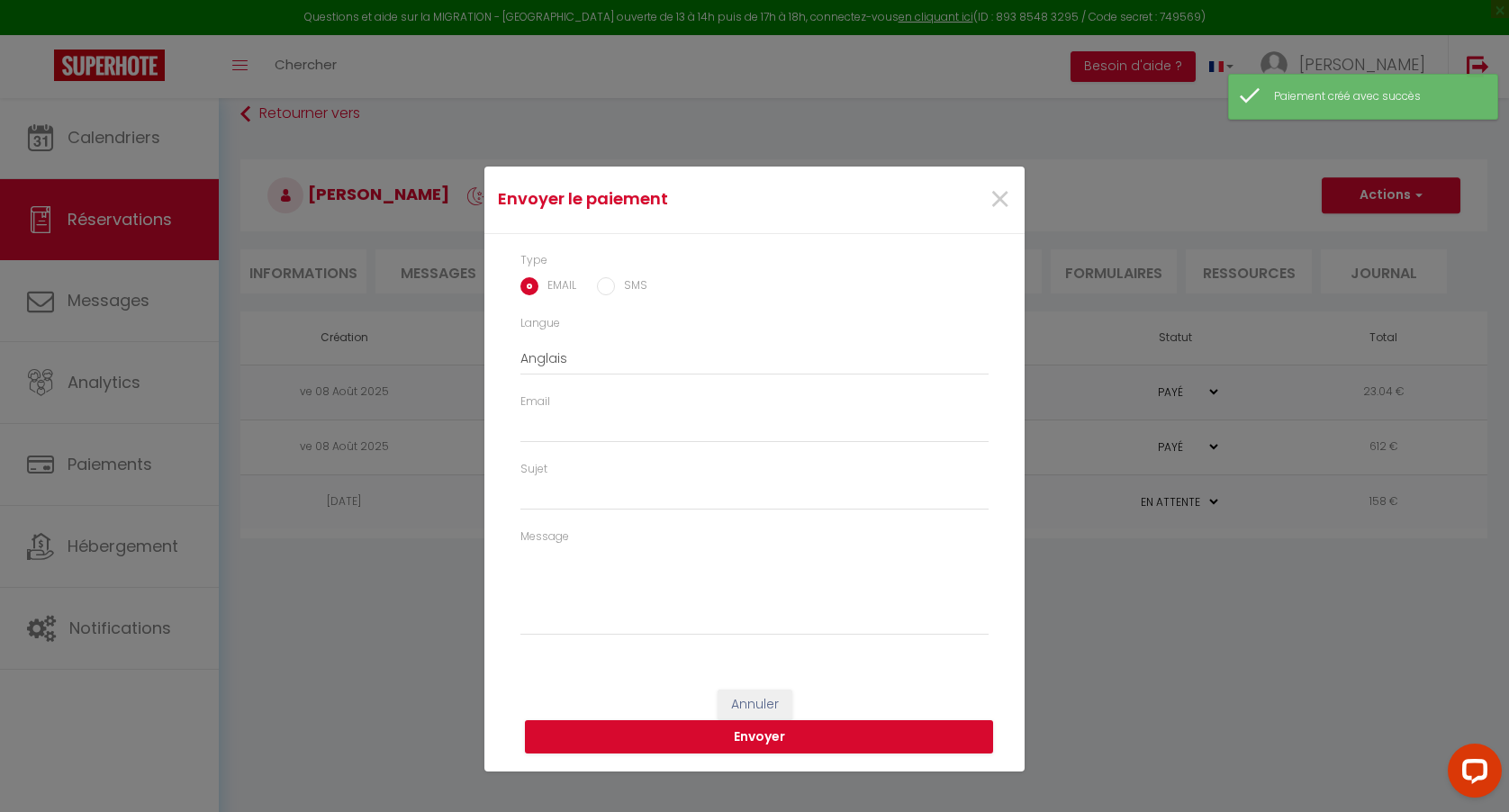
select select "fr"
type input "[EMAIL_ADDRESS][DOMAIN_NAME]"
type input "Demande de paiement"
type textarea "Bonjour, Nous vous invitons à cliquer sur le lien ci-dessous pour effectuer le …"
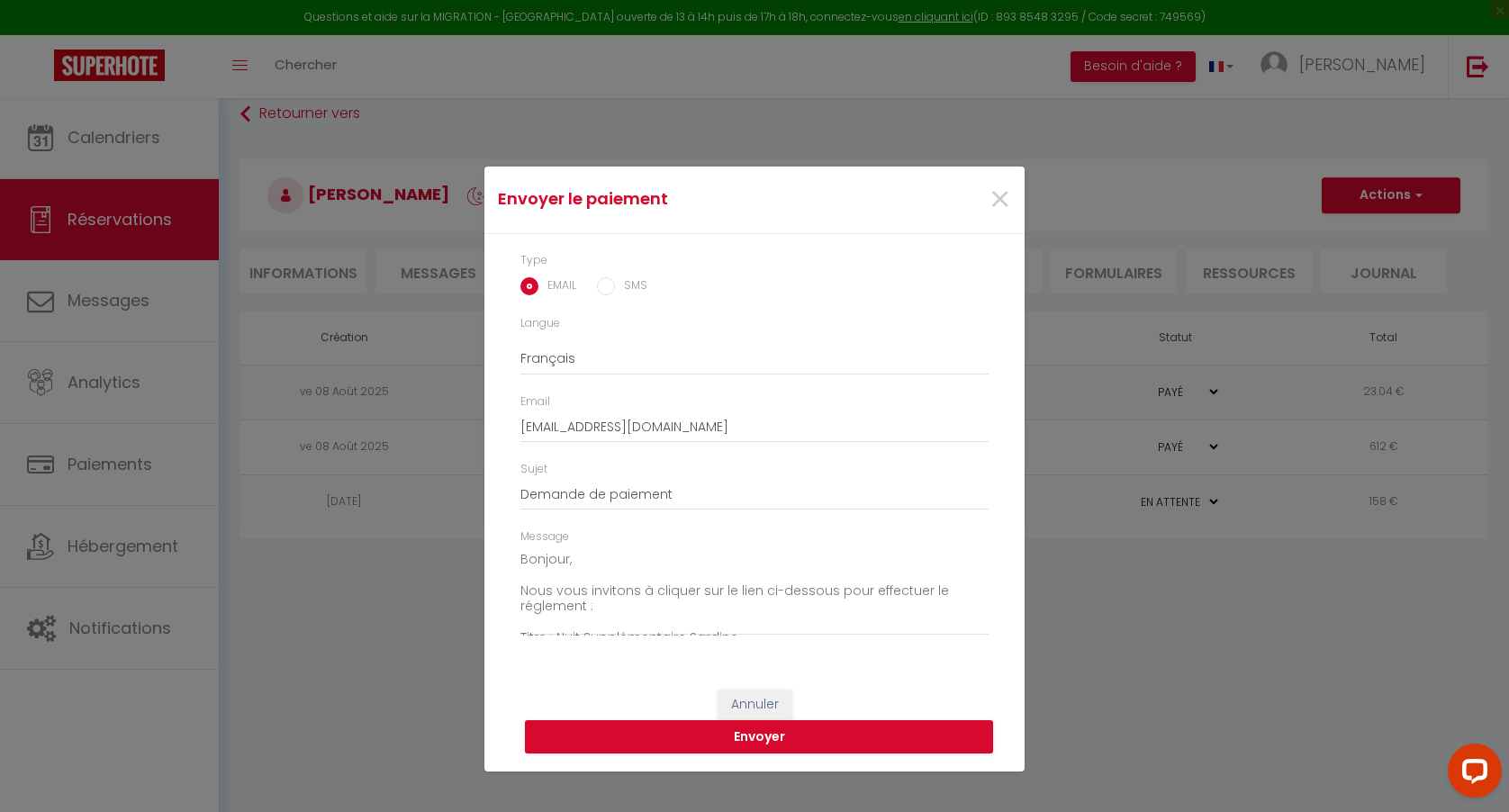
scroll to position [0, 0]
click at [609, 292] on input "SMS" at bounding box center [606, 287] width 18 height 18
radio input "true"
radio input "false"
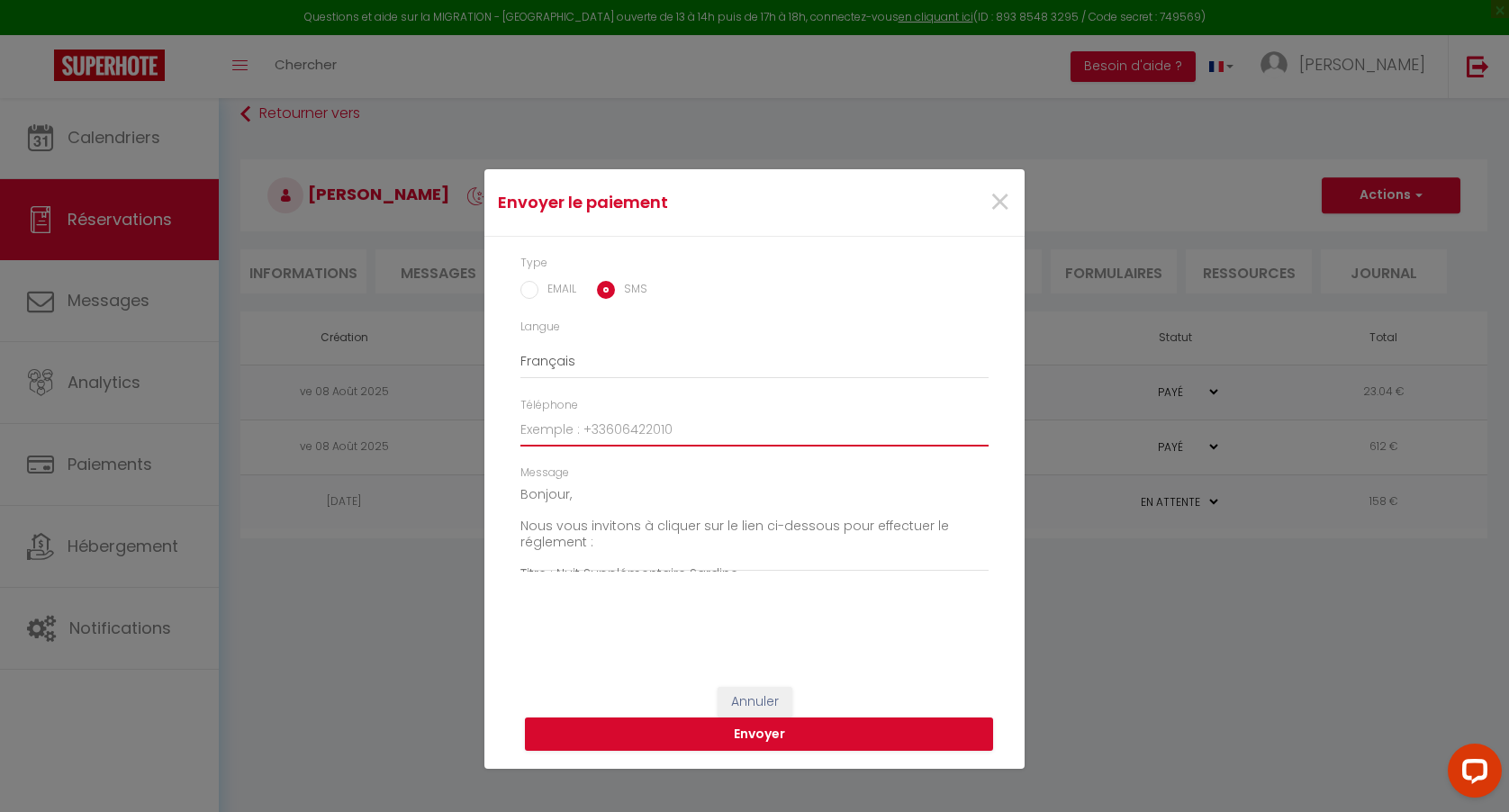
click at [637, 422] on input "Téléphone" at bounding box center [754, 430] width 468 height 33
click at [526, 291] on input "EMAIL" at bounding box center [529, 290] width 18 height 18
radio input "true"
radio input "false"
type input "[EMAIL_ADDRESS][DOMAIN_NAME]"
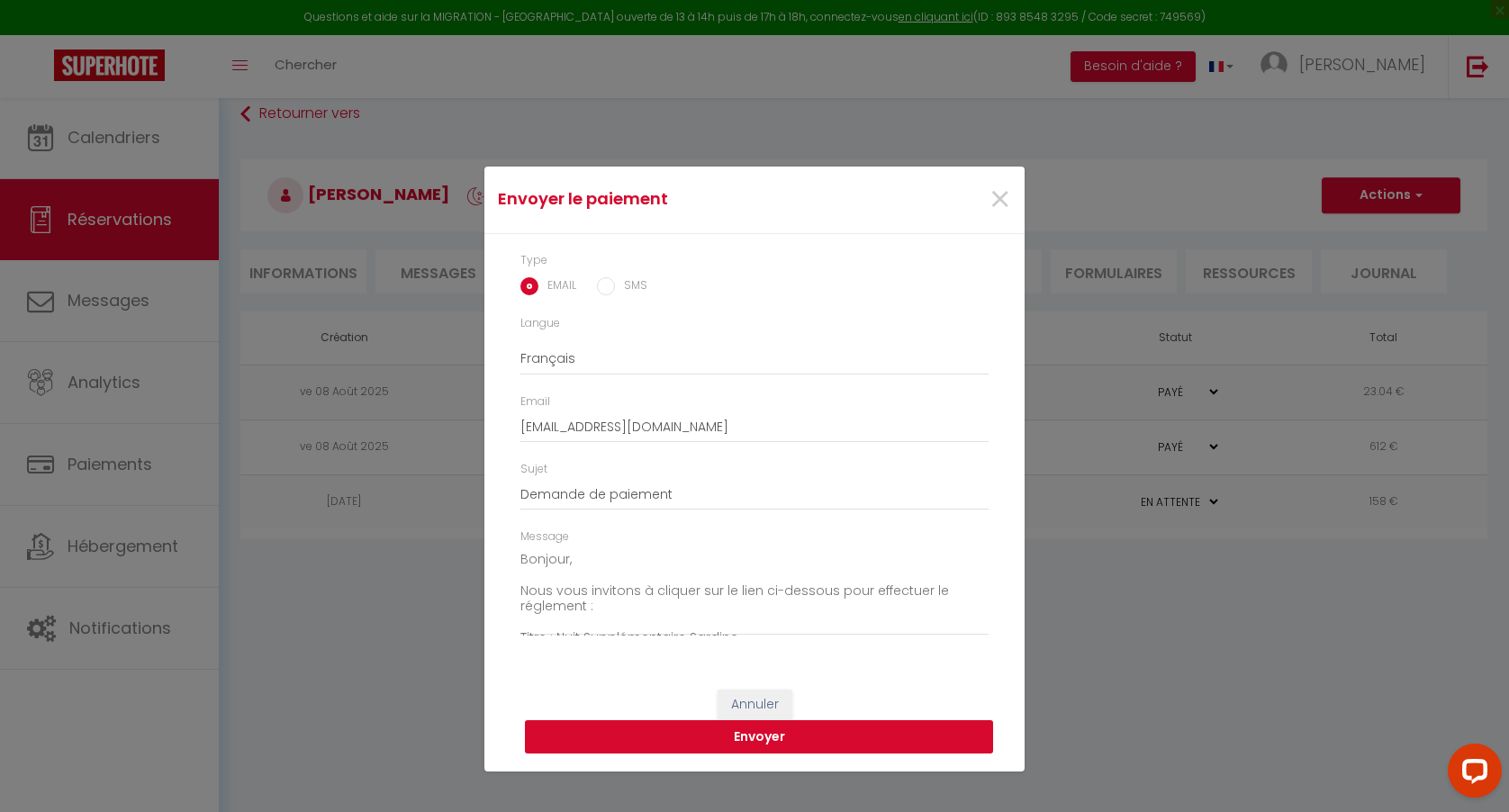
click at [754, 745] on button "Envoyer" at bounding box center [758, 737] width 468 height 35
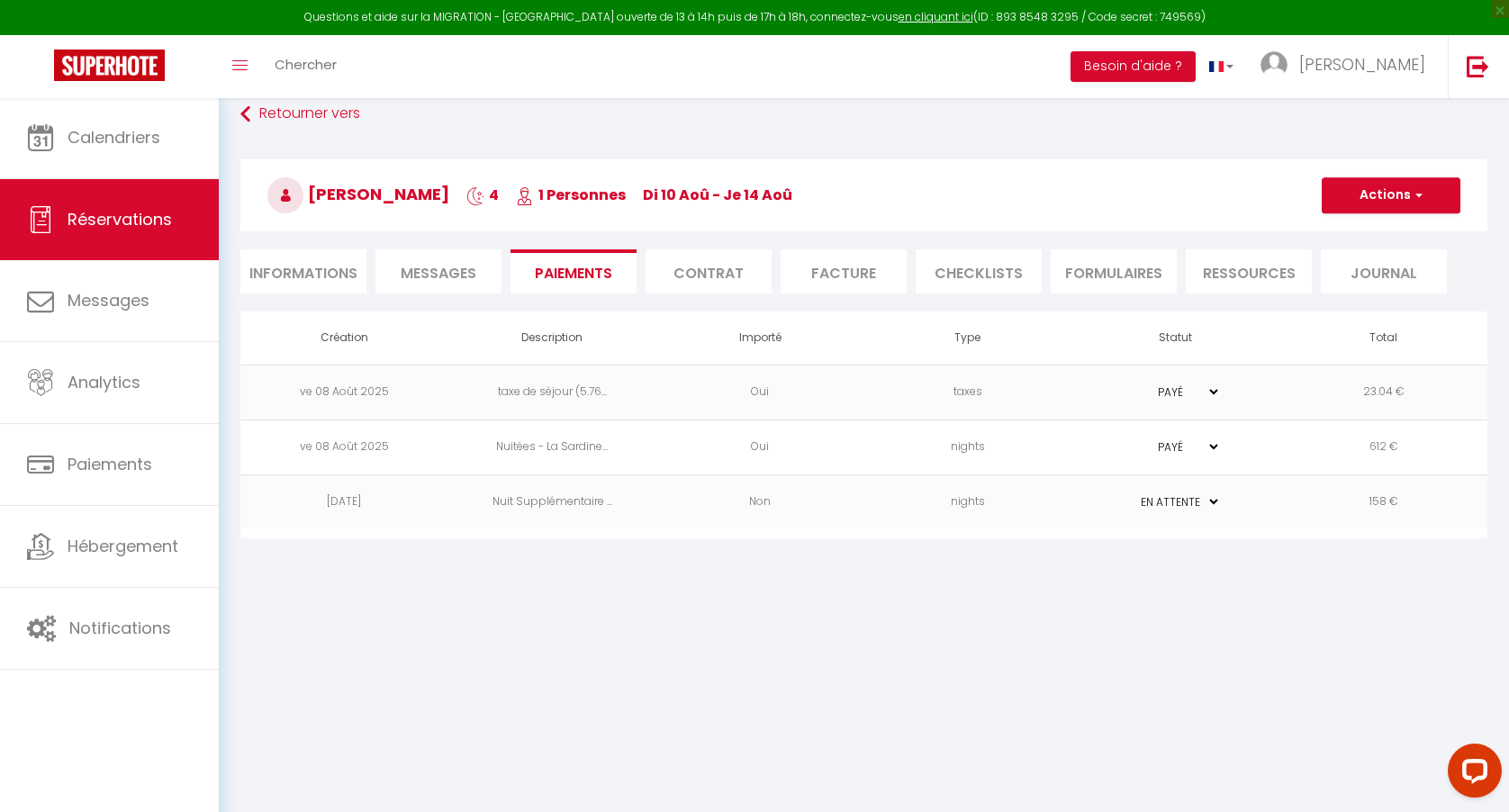
click at [702, 502] on td "Non" at bounding box center [760, 502] width 208 height 55
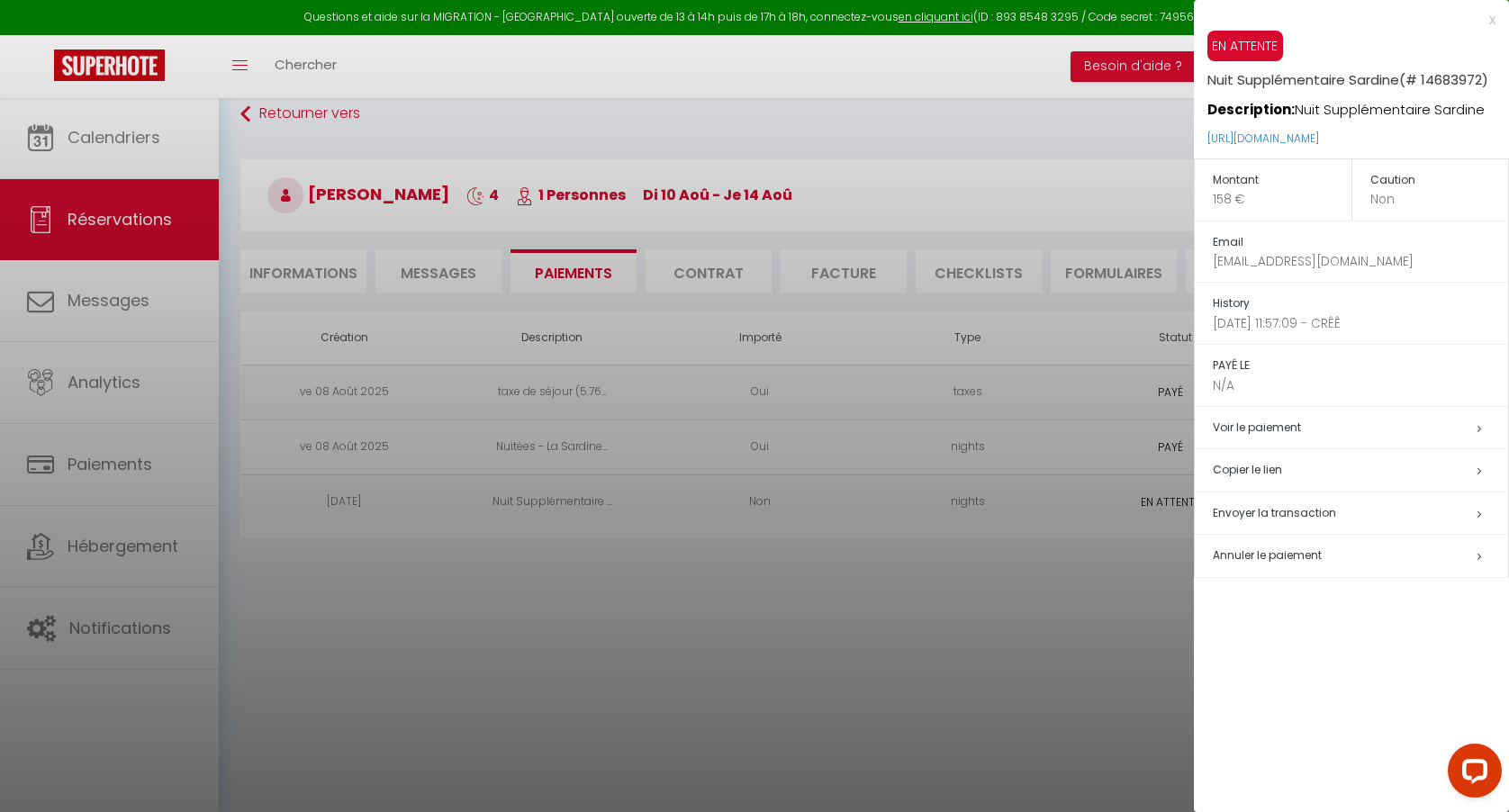
click at [1334, 471] on h5 "Copier le lien" at bounding box center [1360, 470] width 295 height 21
click at [1319, 142] on link "[URL][DOMAIN_NAME]" at bounding box center [1263, 138] width 112 height 15
